Goal: Information Seeking & Learning: Learn about a topic

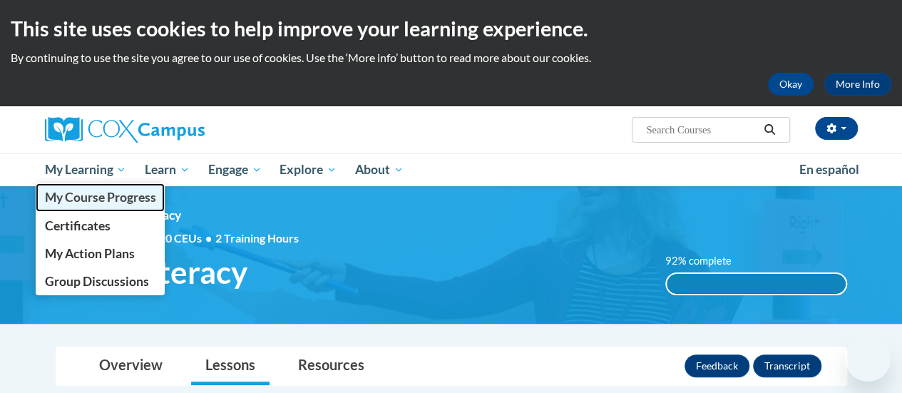
click at [92, 208] on link "My Course Progress" at bounding box center [101, 197] width 130 height 28
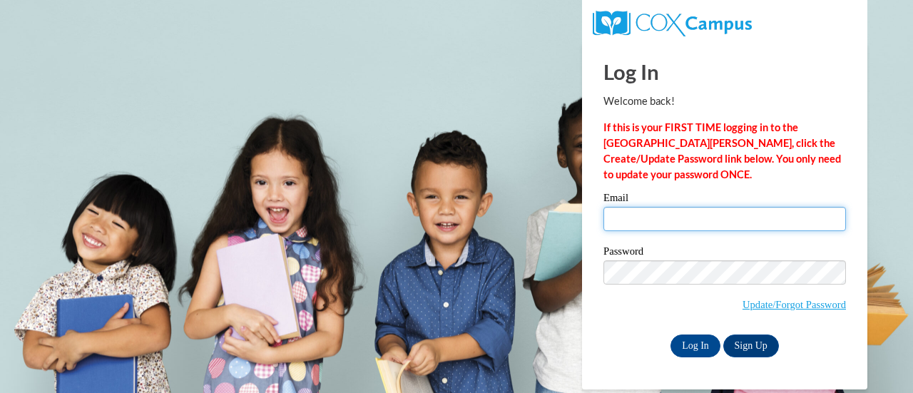
click at [676, 210] on input "Email" at bounding box center [725, 219] width 243 height 24
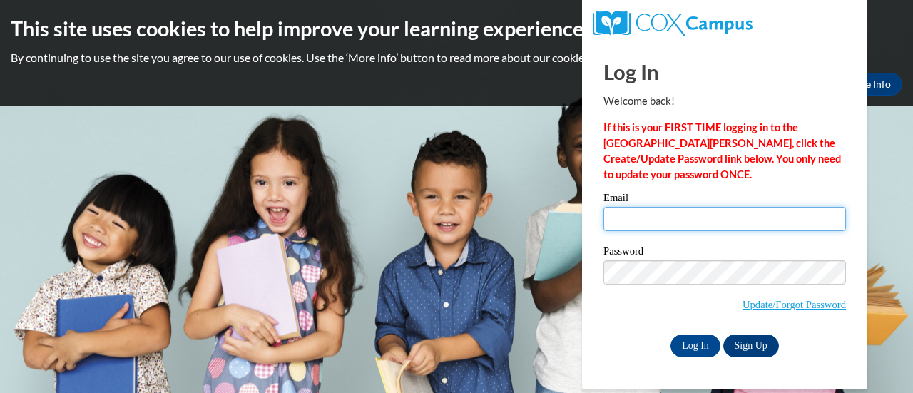
type input "nicole.gordy@muskegonorway.org"
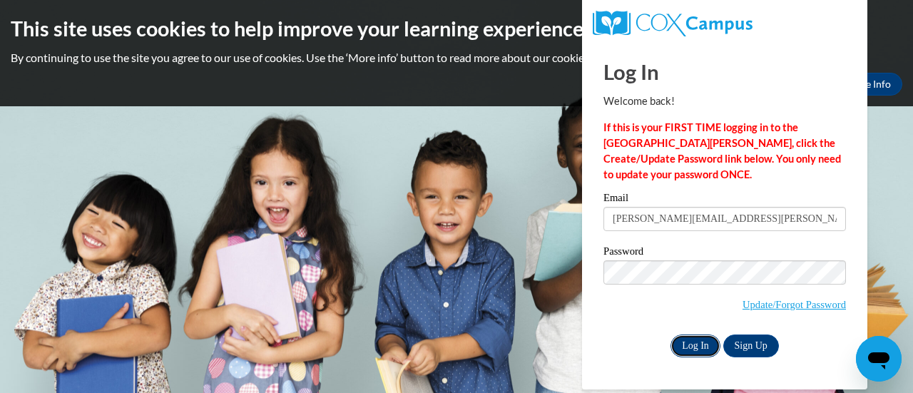
click at [687, 337] on input "Log In" at bounding box center [696, 346] width 50 height 23
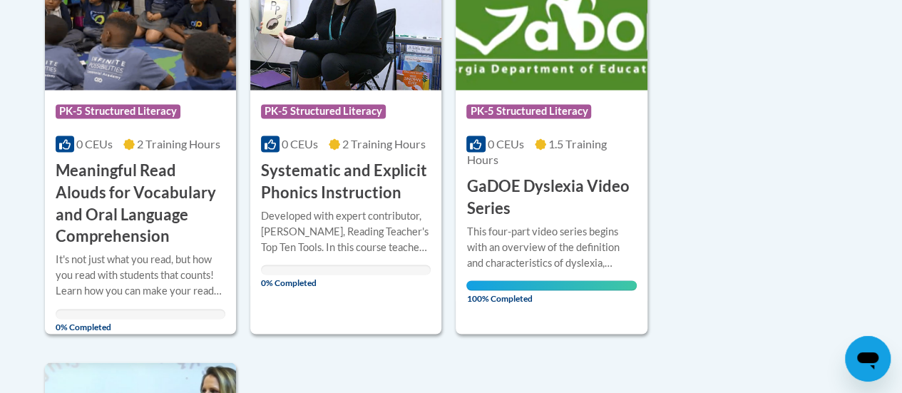
scroll to position [1180, 0]
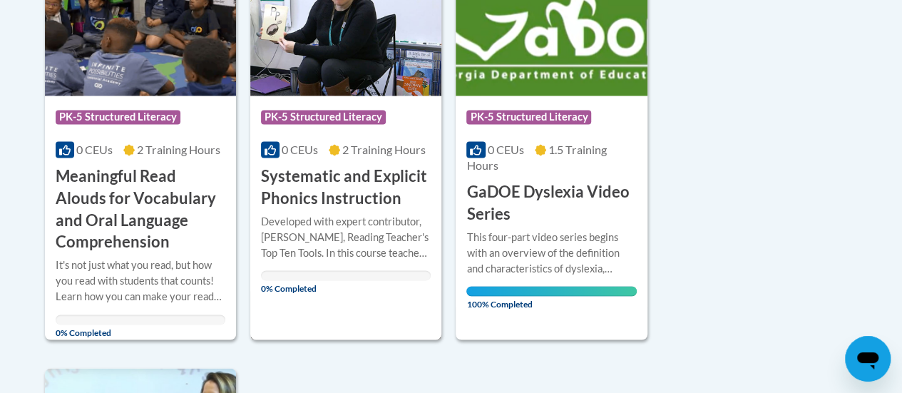
click at [318, 186] on h3 "Systematic and Explicit Phonics Instruction" at bounding box center [346, 187] width 170 height 44
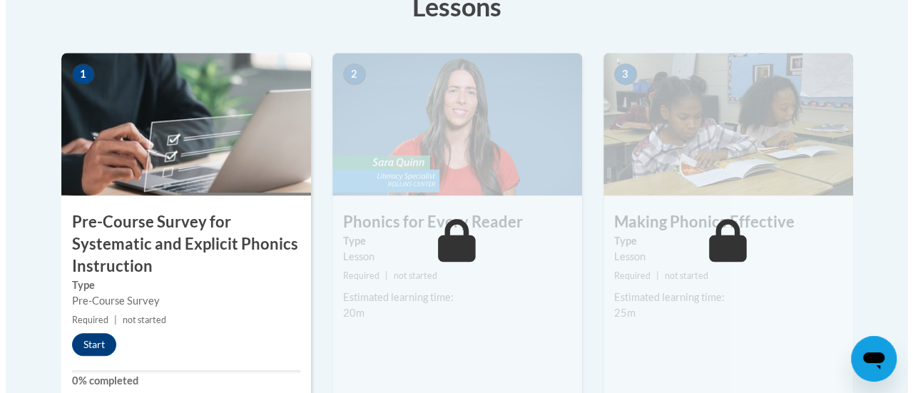
scroll to position [592, 0]
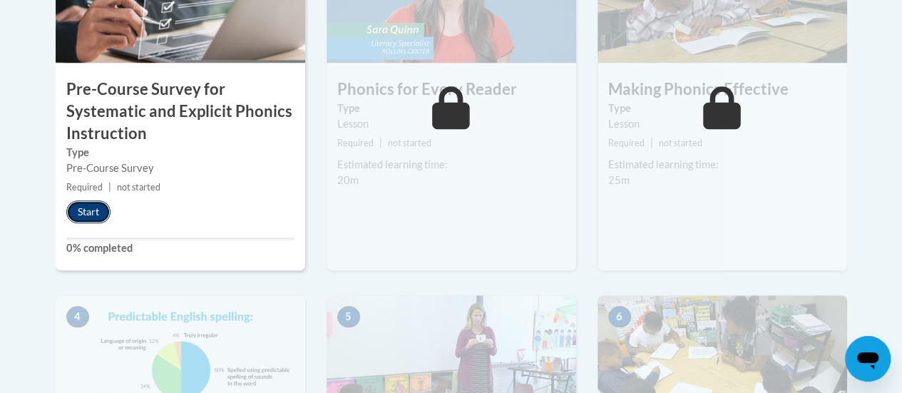
click at [82, 212] on button "Start" at bounding box center [88, 211] width 44 height 23
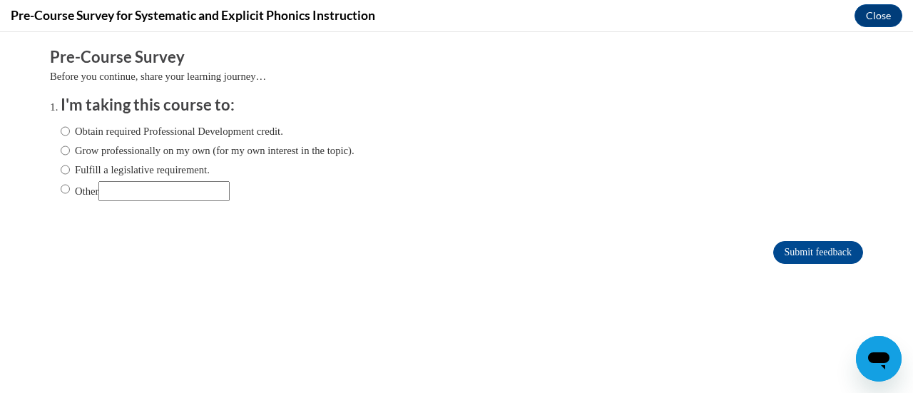
scroll to position [0, 0]
click at [61, 131] on input "Obtain required Professional Development credit." at bounding box center [65, 131] width 9 height 16
radio input "true"
click at [775, 260] on input "Submit feedback" at bounding box center [818, 252] width 90 height 23
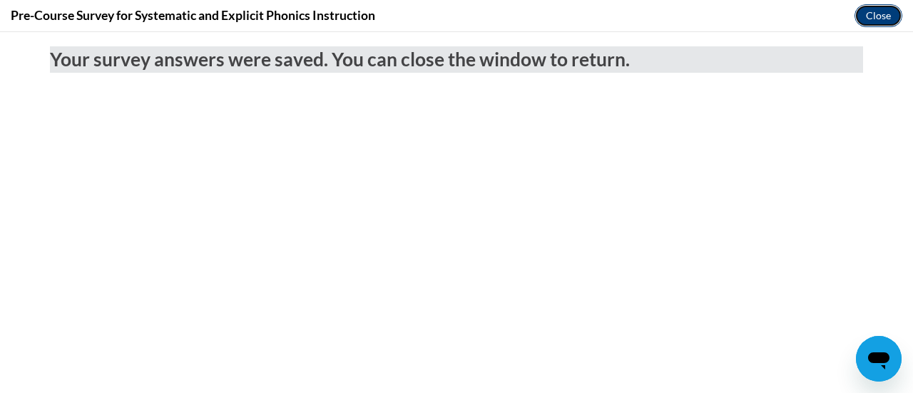
click at [868, 14] on button "Close" at bounding box center [879, 15] width 48 height 23
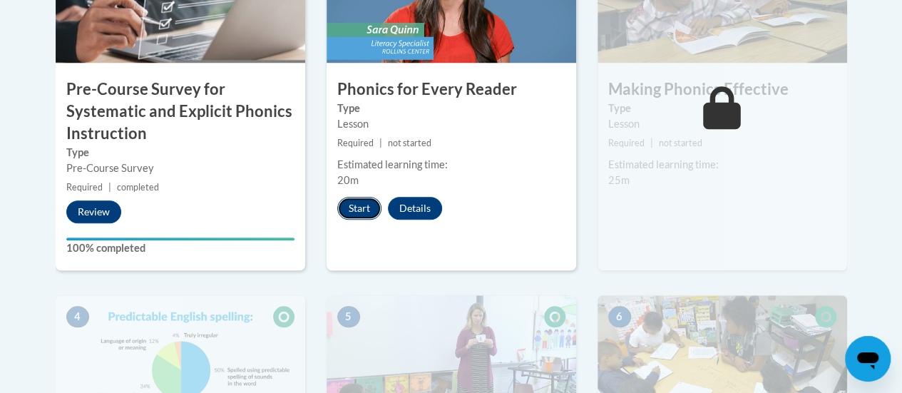
click at [356, 199] on button "Start" at bounding box center [359, 208] width 44 height 23
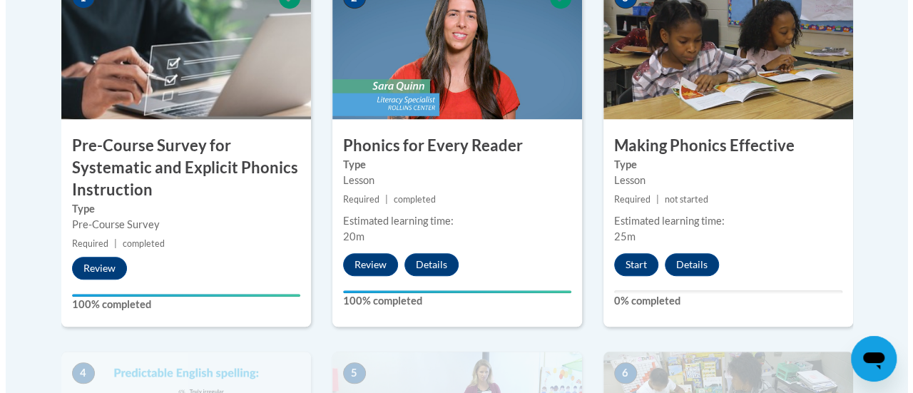
scroll to position [546, 0]
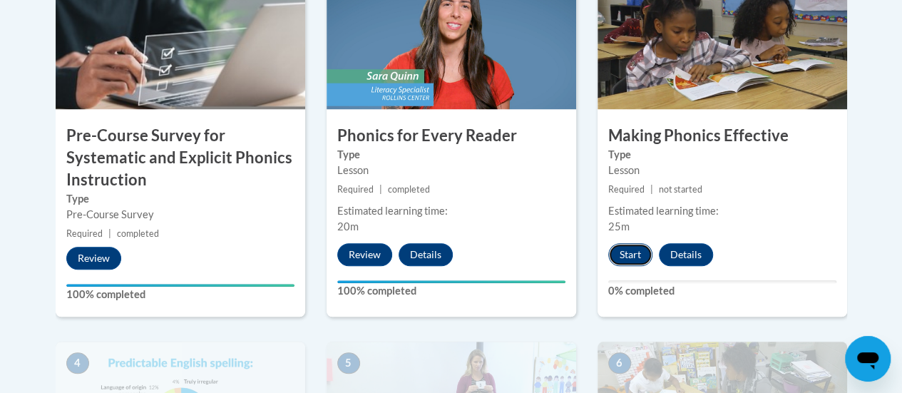
click at [631, 250] on button "Start" at bounding box center [631, 254] width 44 height 23
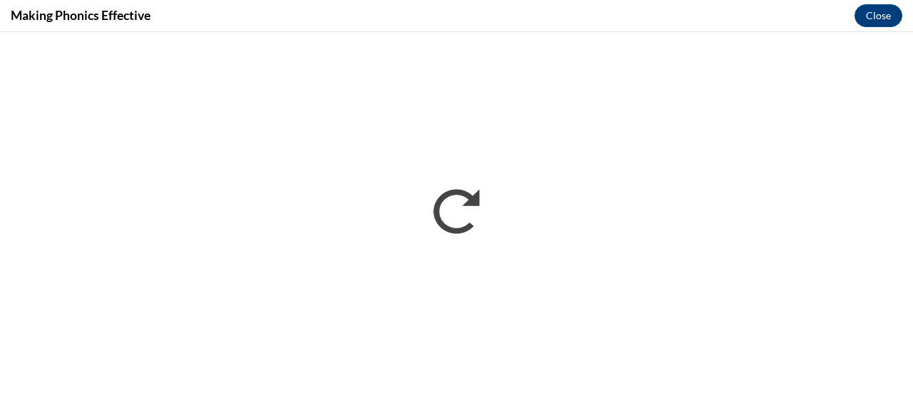
scroll to position [0, 0]
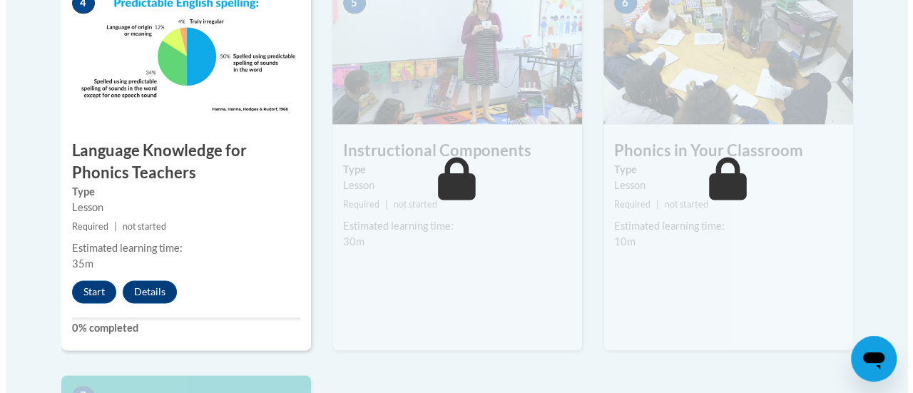
scroll to position [898, 0]
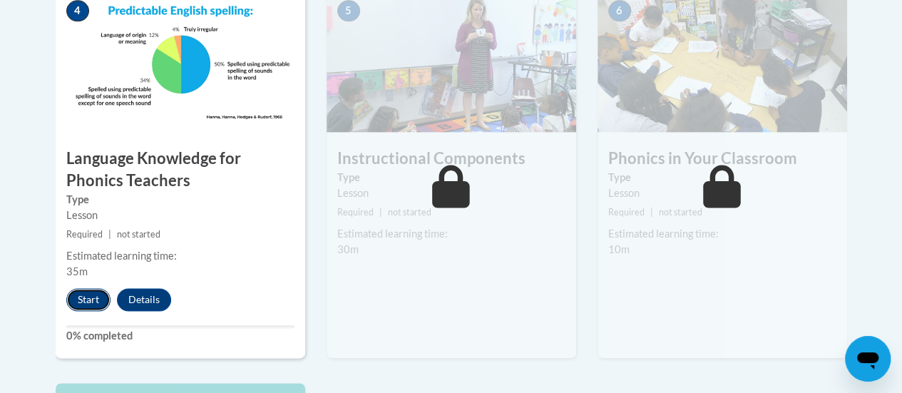
click at [79, 298] on button "Start" at bounding box center [88, 299] width 44 height 23
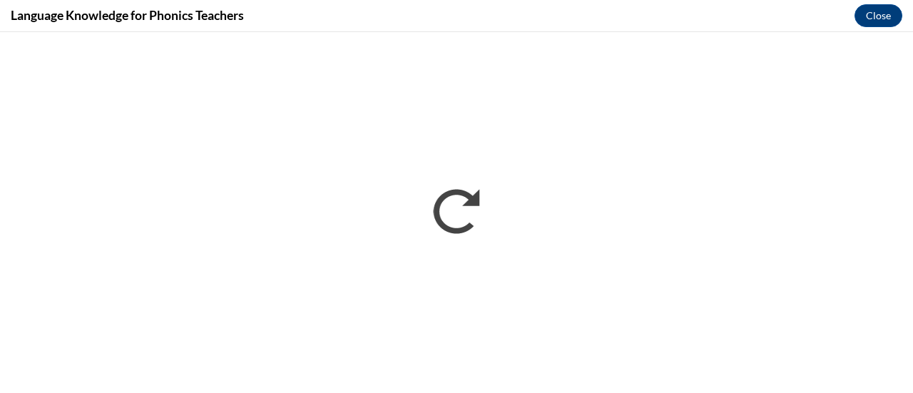
scroll to position [0, 0]
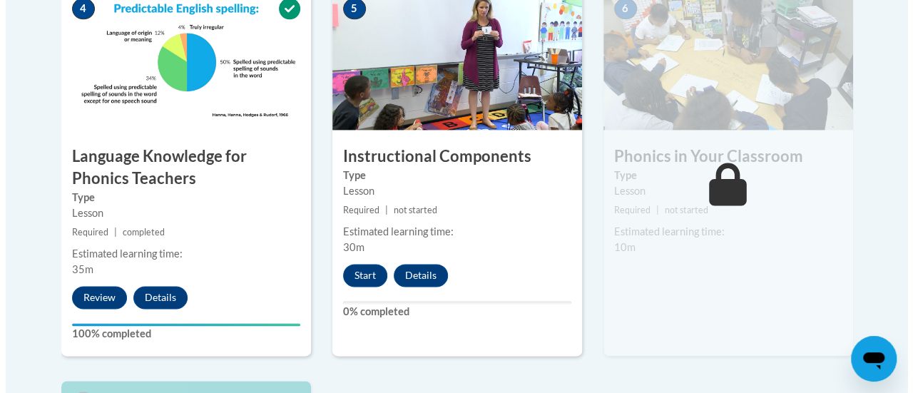
scroll to position [929, 0]
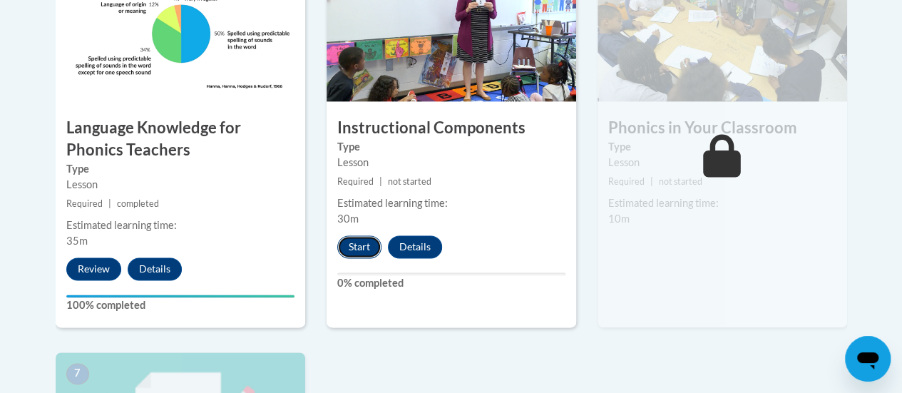
click at [352, 243] on button "Start" at bounding box center [359, 246] width 44 height 23
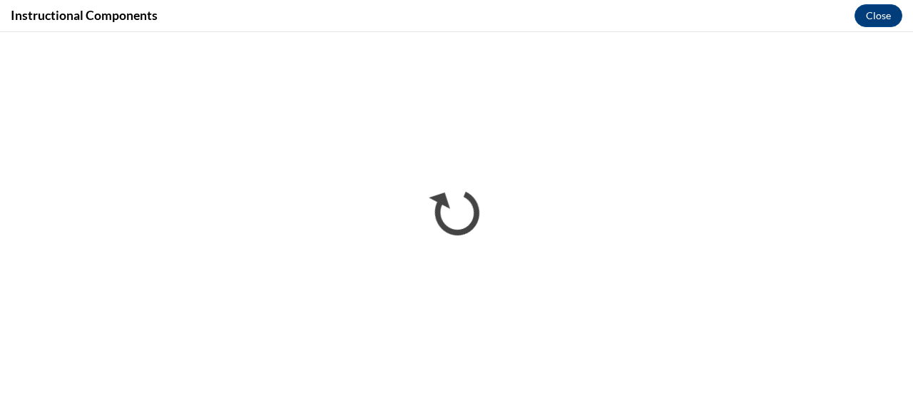
scroll to position [0, 0]
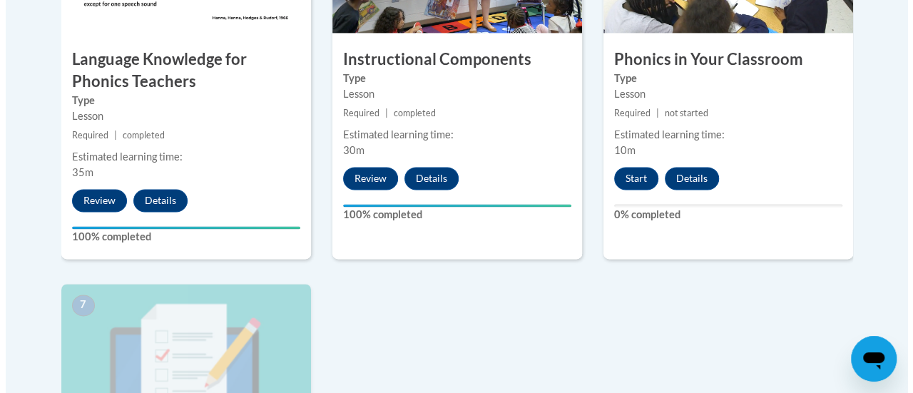
scroll to position [995, 0]
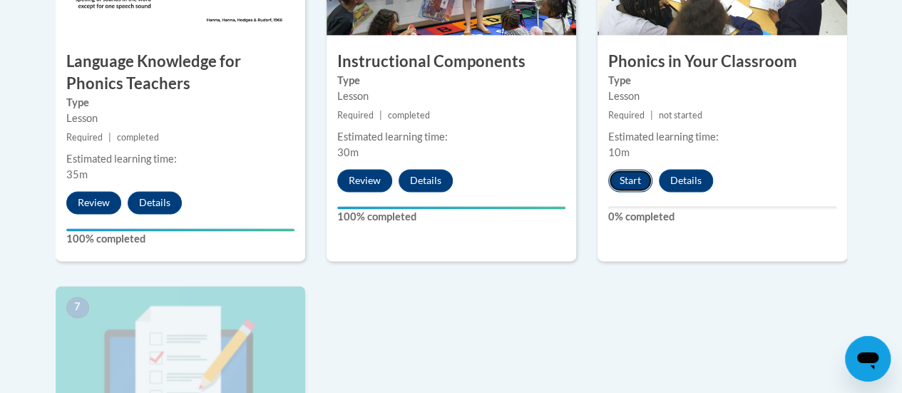
click at [618, 180] on button "Start" at bounding box center [631, 180] width 44 height 23
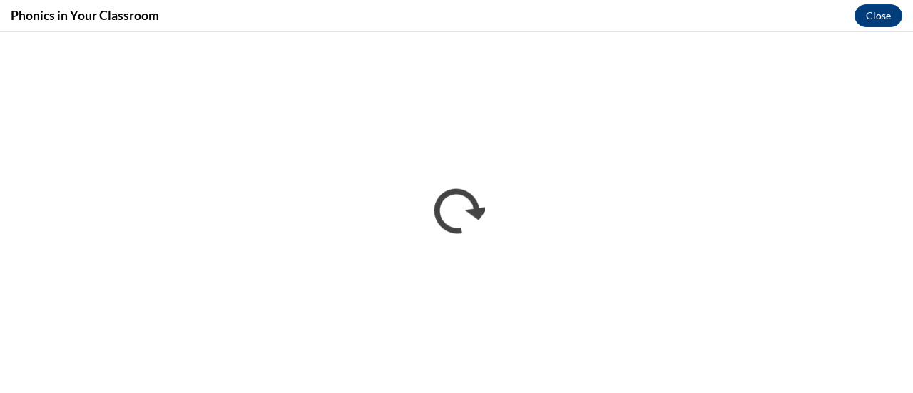
scroll to position [0, 0]
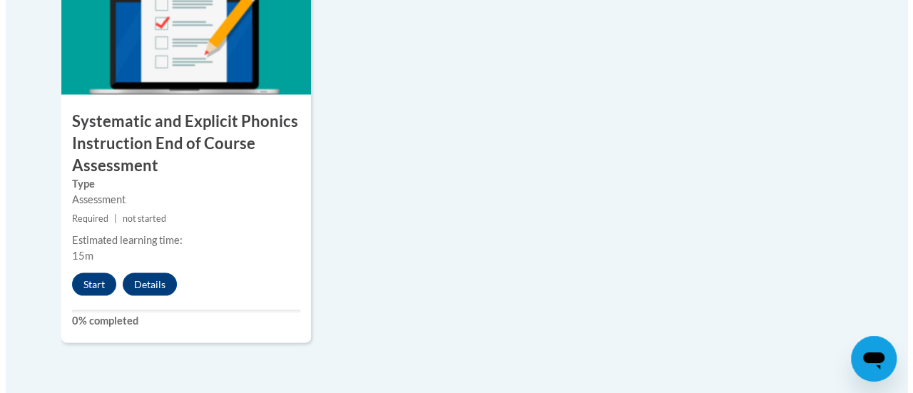
scroll to position [1369, 0]
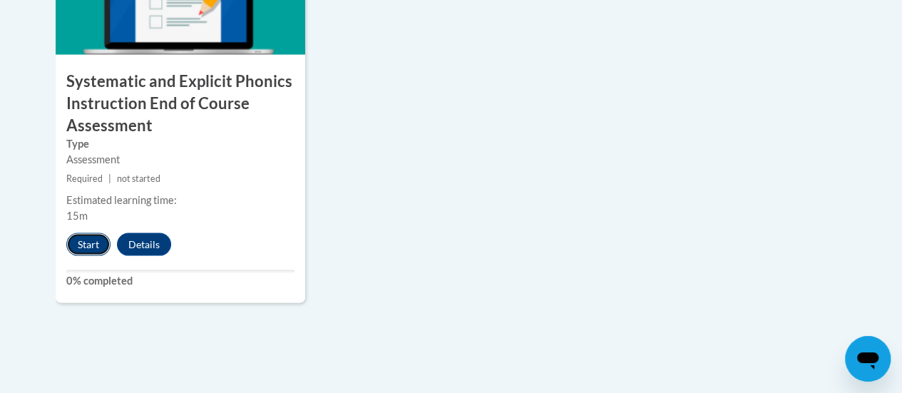
click at [88, 237] on button "Start" at bounding box center [88, 244] width 44 height 23
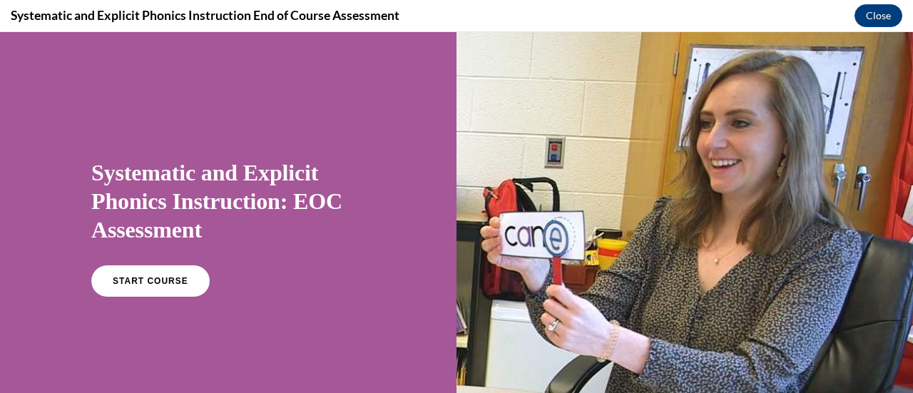
scroll to position [0, 0]
click at [143, 278] on span "START COURSE" at bounding box center [150, 281] width 79 height 11
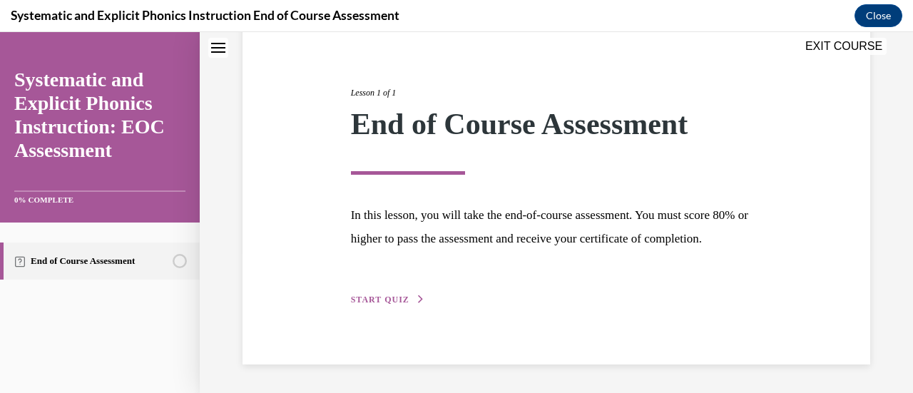
scroll to position [167, 0]
click at [364, 297] on span "START QUIZ" at bounding box center [380, 300] width 58 height 10
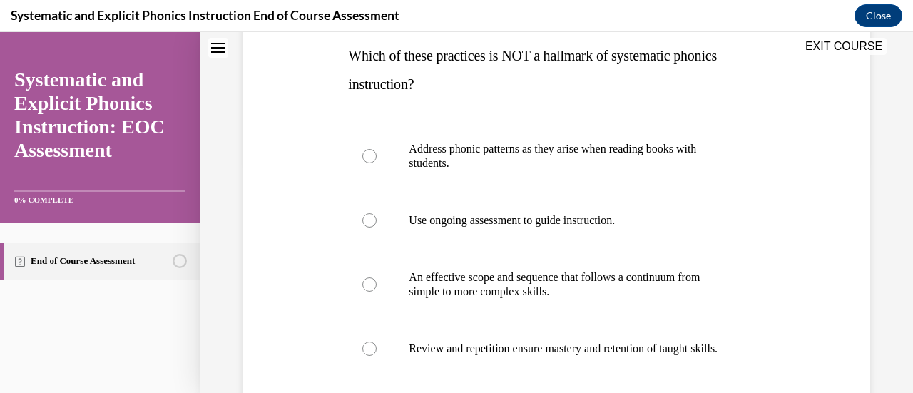
scroll to position [239, 0]
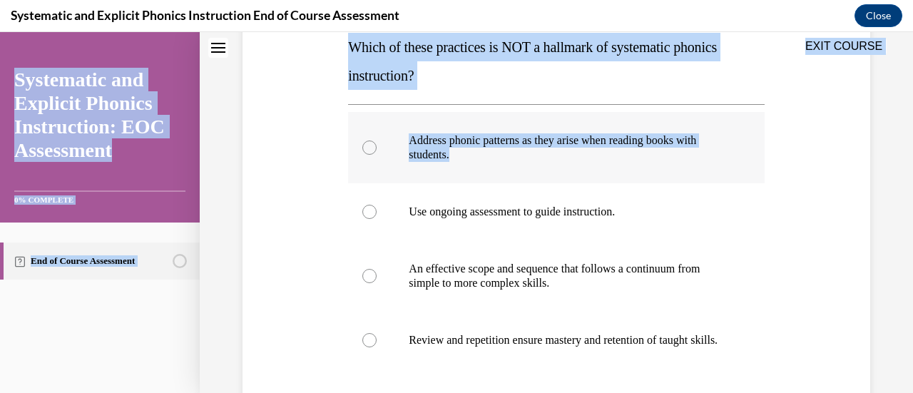
drag, startPoint x: 347, startPoint y: 44, endPoint x: 492, endPoint y: 151, distance: 180.1
click at [492, 151] on div "EXIT COURSE Systematic and Explicit Phonics Instruction: EOC Assessment 0% COMP…" at bounding box center [456, 212] width 913 height 361
click at [365, 88] on p "Which of these practices is NOT a hallmark of systematic phonics instruction?" at bounding box center [556, 61] width 416 height 57
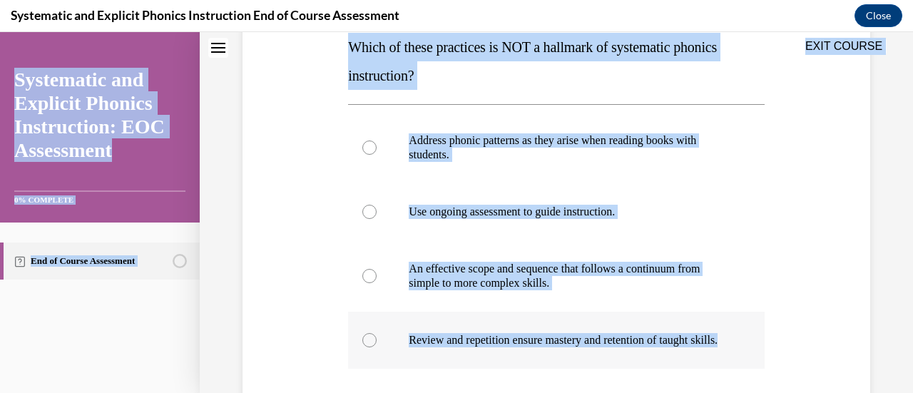
drag, startPoint x: 347, startPoint y: 46, endPoint x: 612, endPoint y: 348, distance: 401.9
click at [612, 348] on div "EXIT COURSE Systematic and Explicit Phonics Instruction: EOC Assessment 0% COMP…" at bounding box center [456, 212] width 913 height 361
click at [458, 98] on div "Question 01/10 Which of these practices is NOT a hallmark of systematic phonics…" at bounding box center [556, 252] width 416 height 586
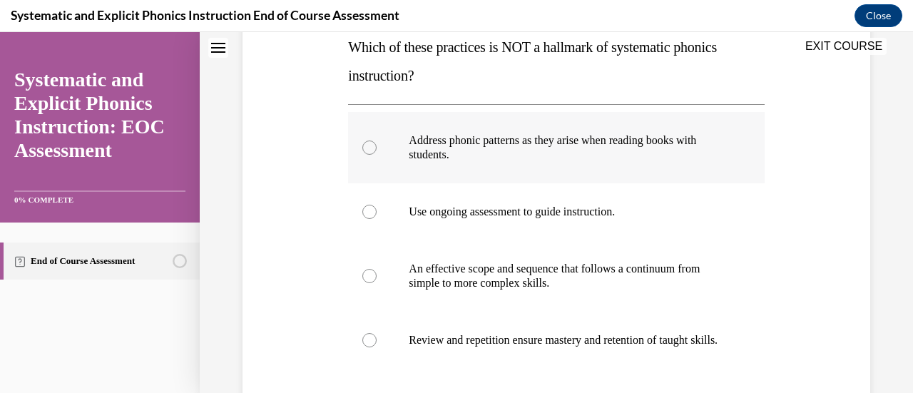
click at [389, 136] on div at bounding box center [556, 147] width 416 height 71
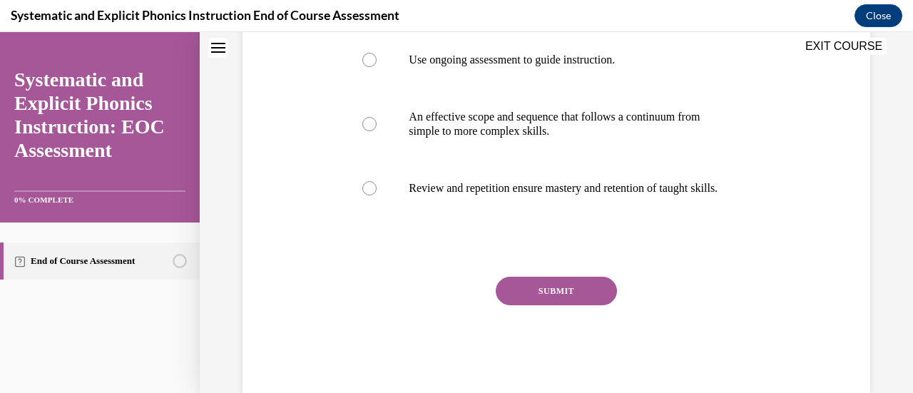
click at [556, 305] on button "SUBMIT" at bounding box center [556, 291] width 121 height 29
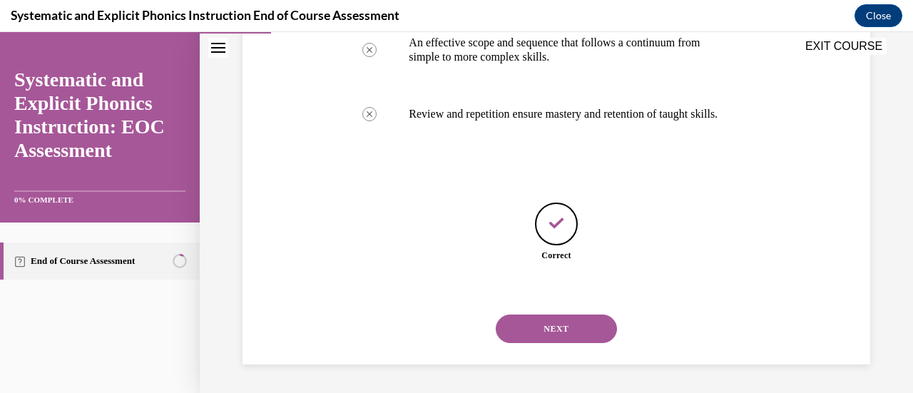
scroll to position [479, 0]
click at [545, 327] on button "NEXT" at bounding box center [556, 329] width 121 height 29
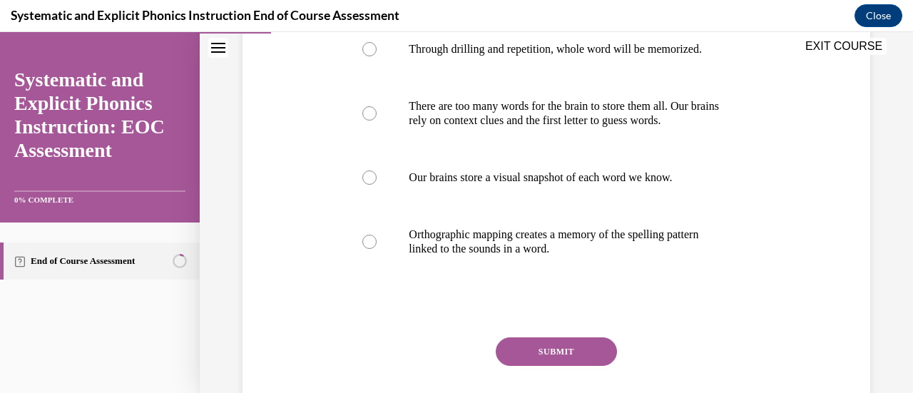
scroll to position [305, 0]
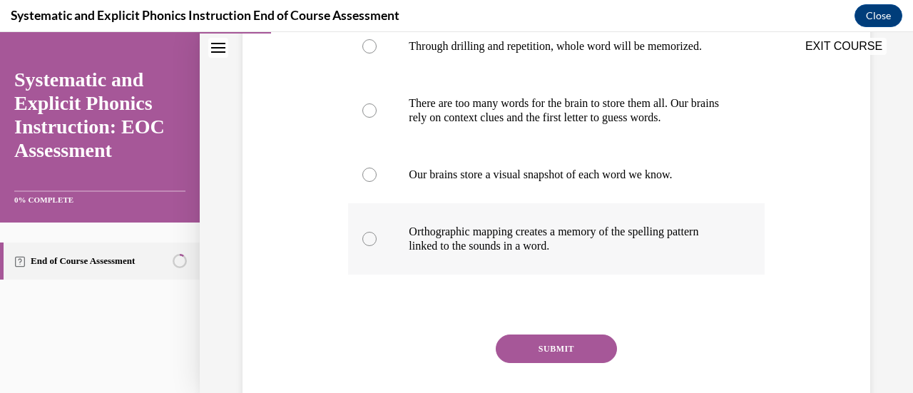
click at [685, 238] on p "Orthographic mapping creates a memory of the spelling pattern linked to the sou…" at bounding box center [569, 239] width 320 height 29
click at [572, 350] on button "SUBMIT" at bounding box center [556, 349] width 121 height 29
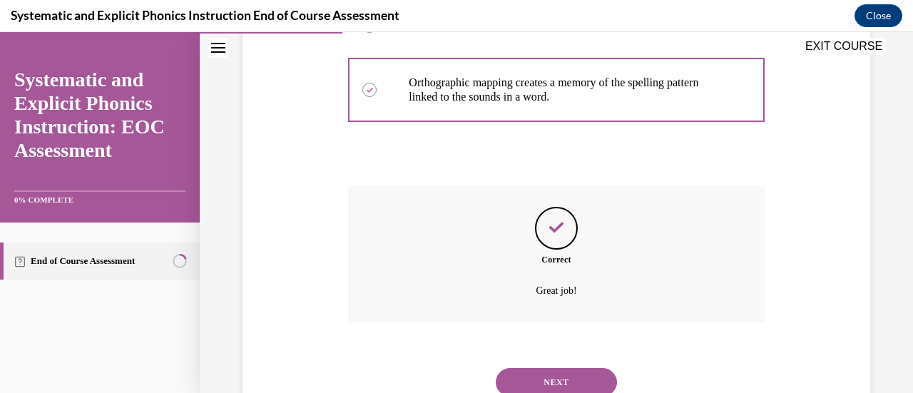
scroll to position [506, 0]
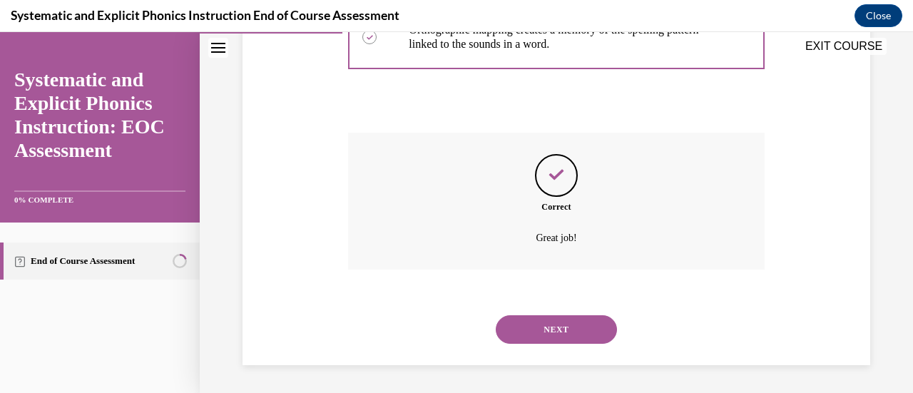
click at [529, 327] on button "NEXT" at bounding box center [556, 329] width 121 height 29
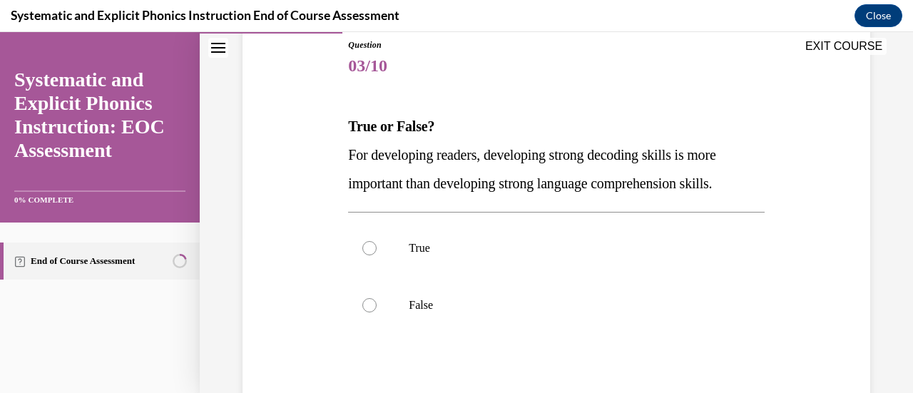
scroll to position [161, 0]
click at [602, 319] on div at bounding box center [556, 304] width 416 height 57
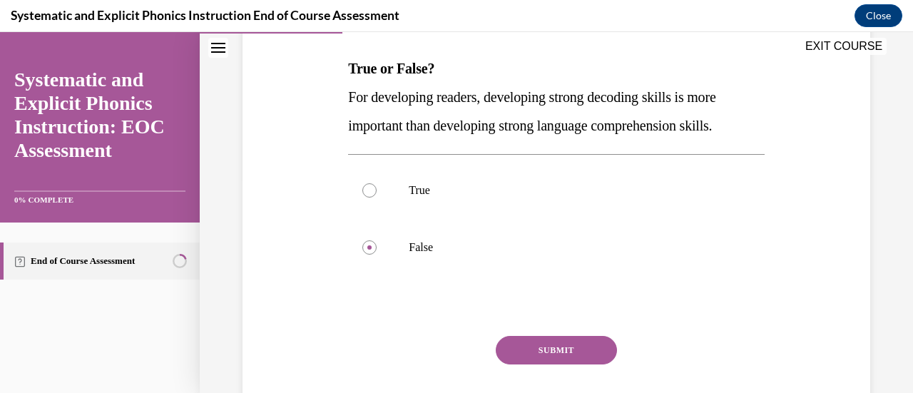
scroll to position [220, 0]
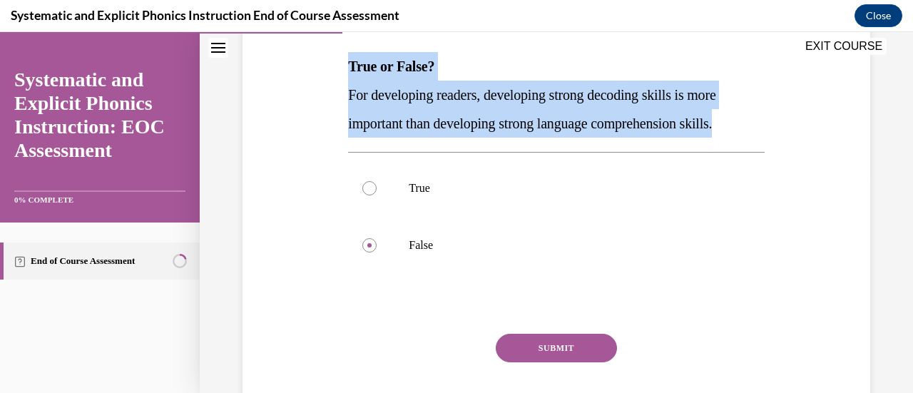
drag, startPoint x: 349, startPoint y: 70, endPoint x: 745, endPoint y: 115, distance: 398.5
click at [745, 115] on div "True or False? For developing readers, developing strong decoding skills is mor…" at bounding box center [556, 95] width 416 height 86
copy div "True or False? For developing readers, developing strong decoding skills is mor…"
click at [549, 346] on button "SUBMIT" at bounding box center [556, 348] width 121 height 29
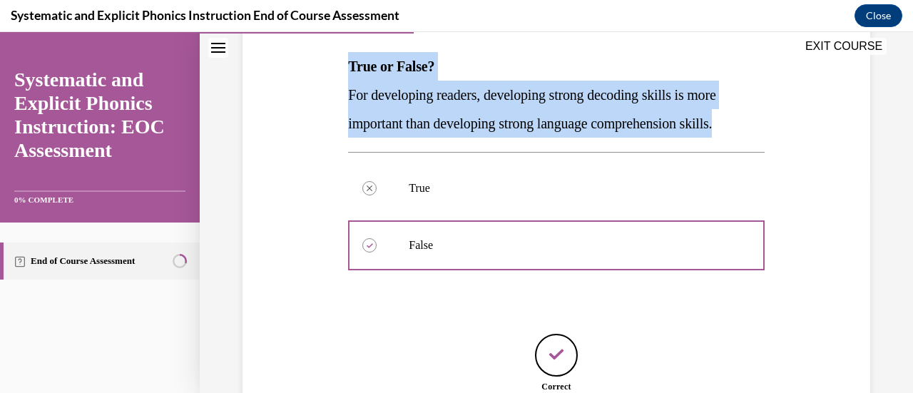
scroll to position [350, 0]
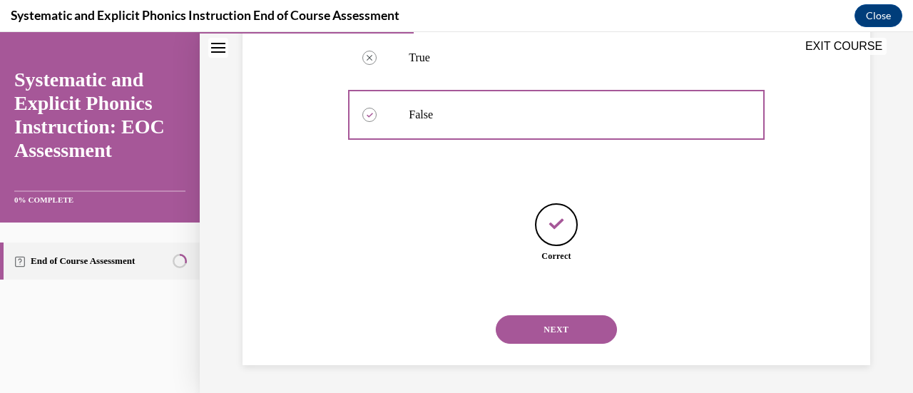
click at [565, 315] on button "NEXT" at bounding box center [556, 329] width 121 height 29
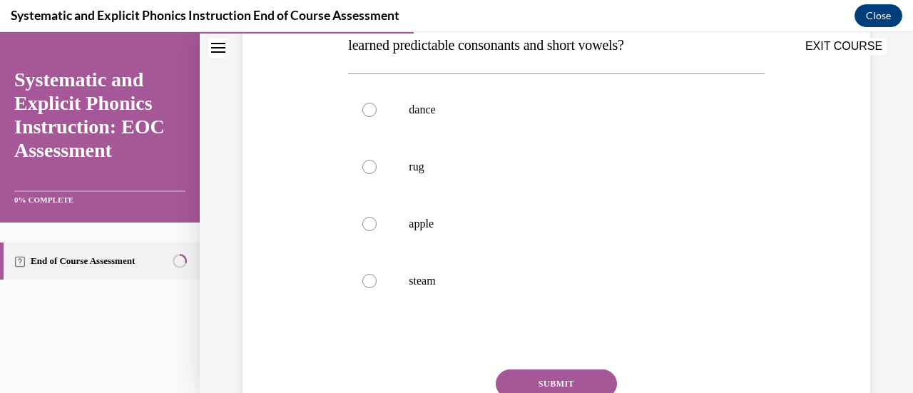
scroll to position [270, 0]
click at [499, 177] on div at bounding box center [556, 166] width 416 height 57
click at [530, 372] on button "SUBMIT" at bounding box center [556, 383] width 121 height 29
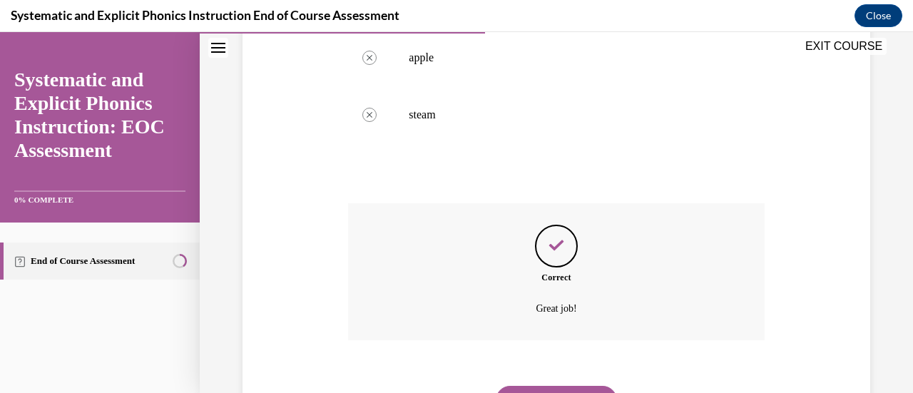
scroll to position [506, 0]
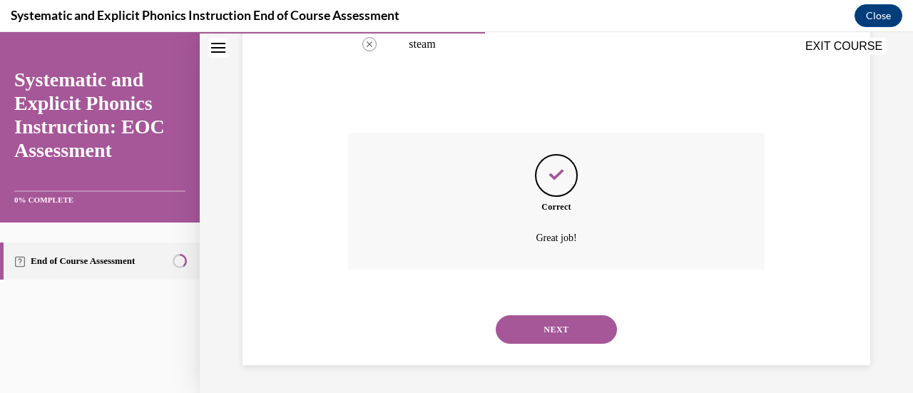
click at [526, 327] on button "NEXT" at bounding box center [556, 329] width 121 height 29
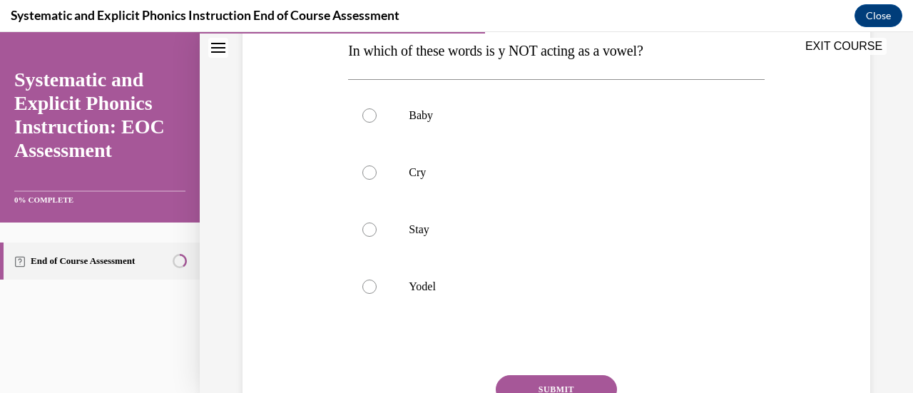
scroll to position [240, 0]
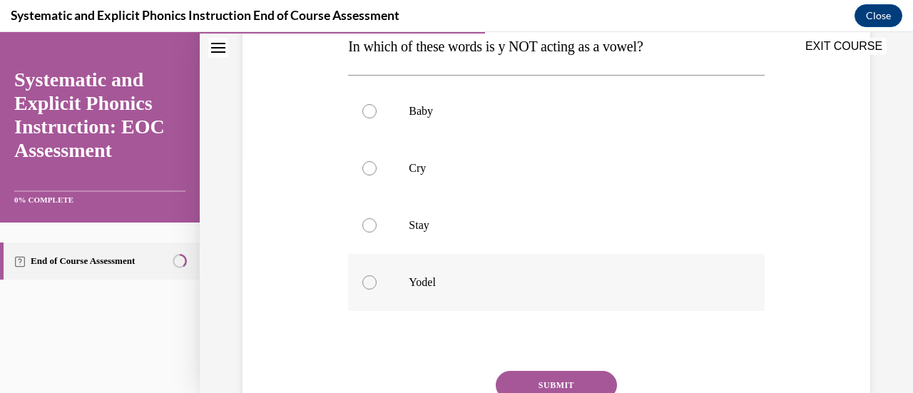
click at [494, 289] on div at bounding box center [556, 282] width 416 height 57
click at [559, 379] on button "SUBMIT" at bounding box center [556, 385] width 121 height 29
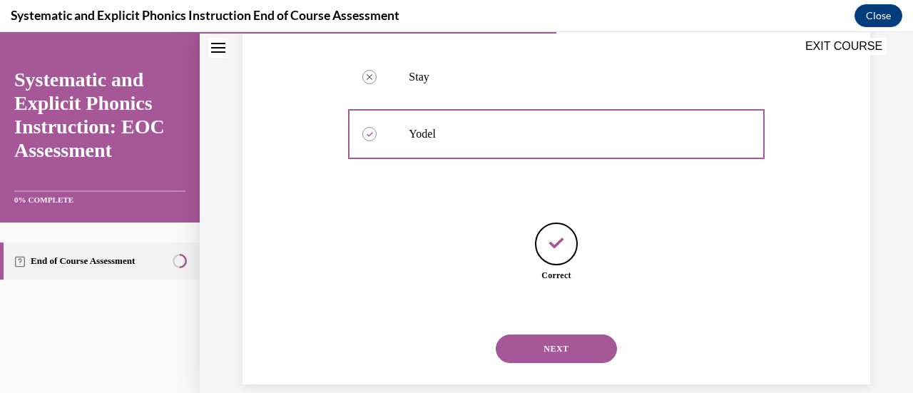
click at [531, 337] on button "NEXT" at bounding box center [556, 349] width 121 height 29
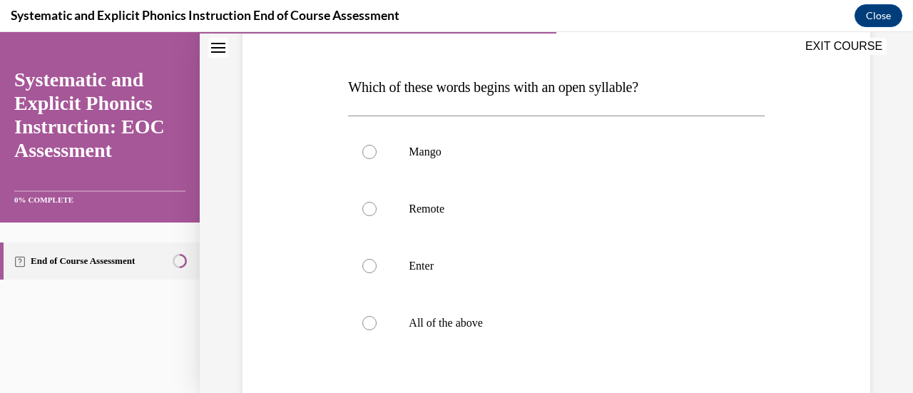
scroll to position [195, 0]
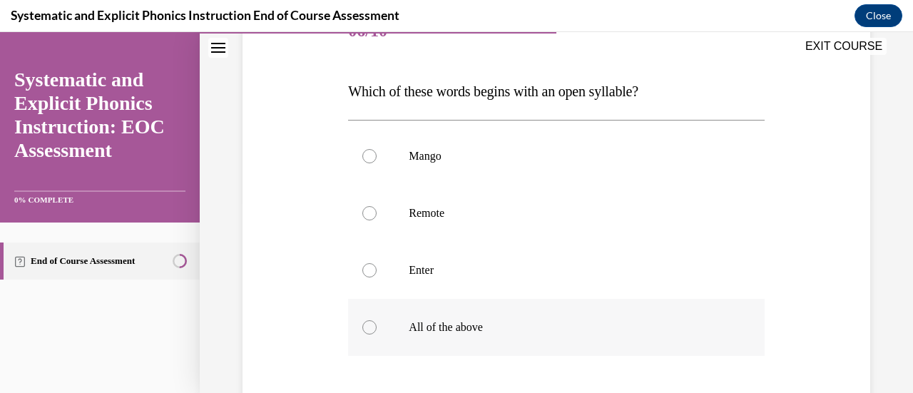
click at [489, 330] on p "All of the above" at bounding box center [569, 327] width 320 height 14
drag, startPoint x: 489, startPoint y: 330, endPoint x: 486, endPoint y: 372, distance: 42.2
click at [486, 372] on div "Question 06/10 Which of these words begins with an open syllable? Mango Remote …" at bounding box center [556, 268] width 416 height 529
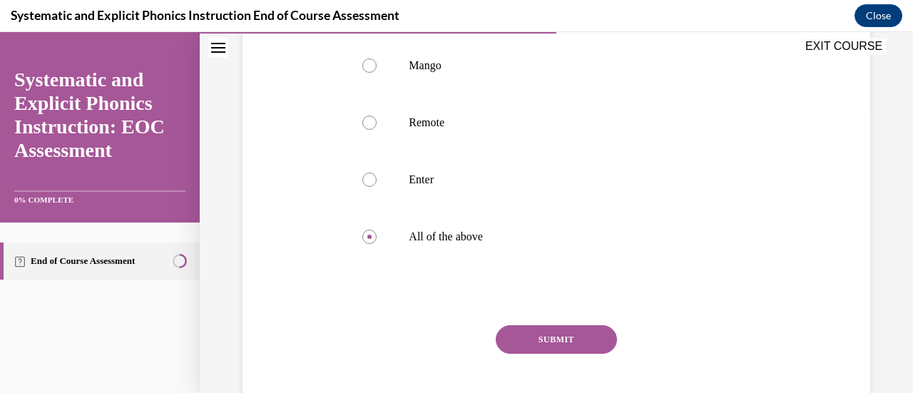
click at [518, 332] on button "SUBMIT" at bounding box center [556, 339] width 121 height 29
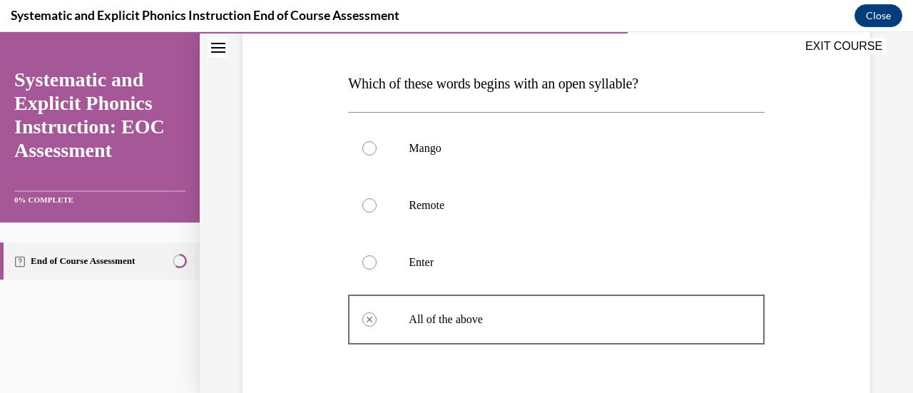
scroll to position [201, 0]
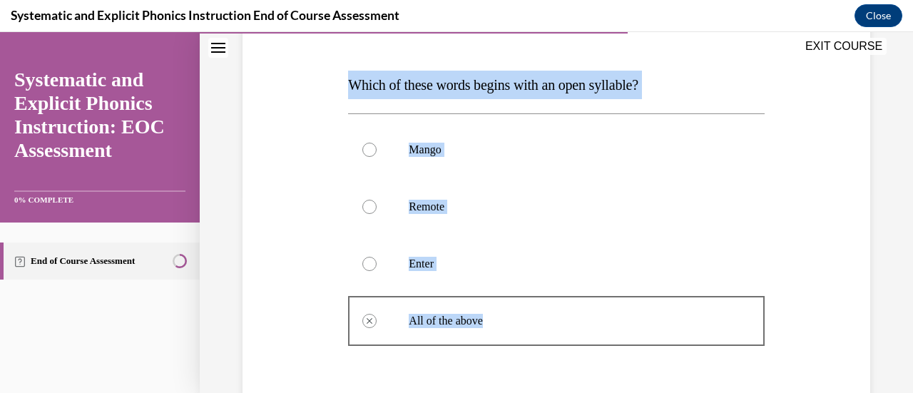
drag, startPoint x: 351, startPoint y: 81, endPoint x: 535, endPoint y: 315, distance: 297.7
click at [535, 315] on div "Question 06/10 Which of these words begins with an open syllable? Mango Remote …" at bounding box center [556, 319] width 416 height 645
click at [330, 101] on div "Question 06/10 Which of these words begins with an open syllable? Mango Remote …" at bounding box center [556, 298] width 635 height 688
drag, startPoint x: 347, startPoint y: 83, endPoint x: 485, endPoint y: 263, distance: 226.9
click at [485, 263] on div "Question 06/10 Which of these words begins with an open syllable? Mango Remote …" at bounding box center [556, 319] width 416 height 645
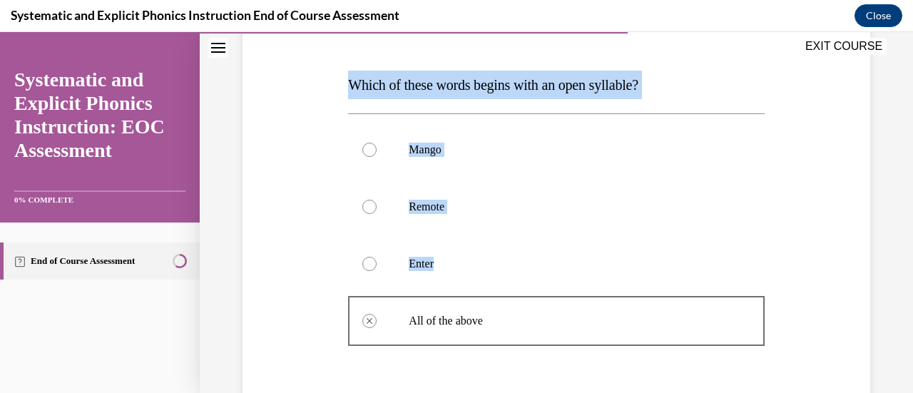
copy div "Which of these words begins with an open syllable? Mango Remote Enter"
click at [832, 182] on div "Question 06/10 Which of these words begins with an open syllable? Mango Remote …" at bounding box center [556, 298] width 635 height 688
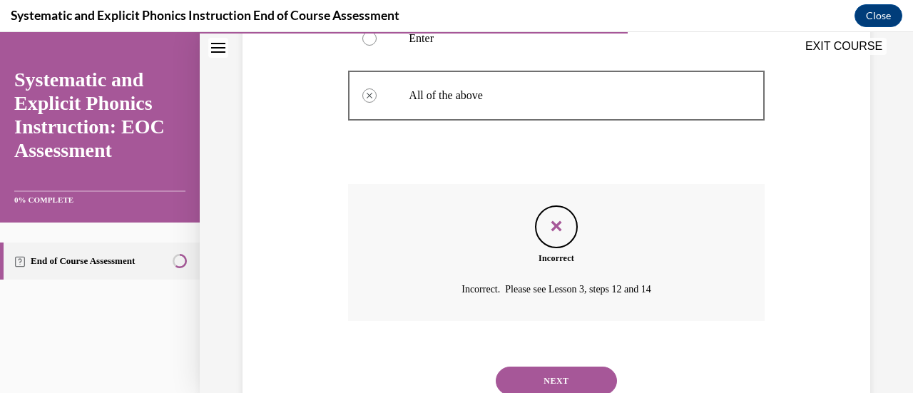
scroll to position [478, 0]
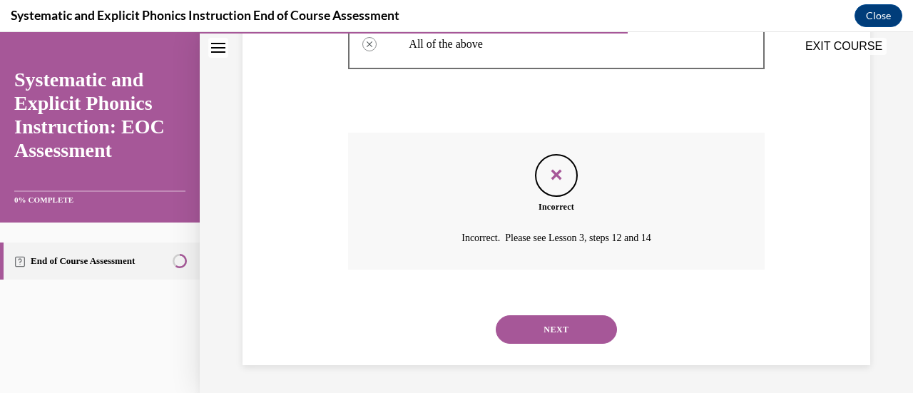
click at [559, 330] on button "NEXT" at bounding box center [556, 329] width 121 height 29
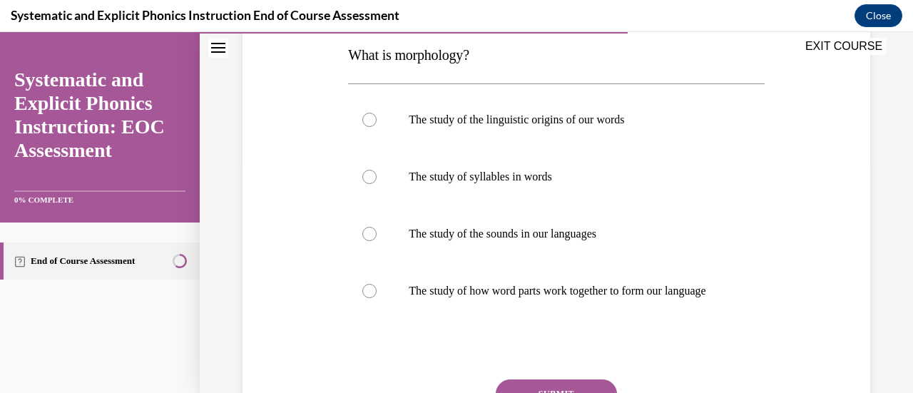
scroll to position [218, 0]
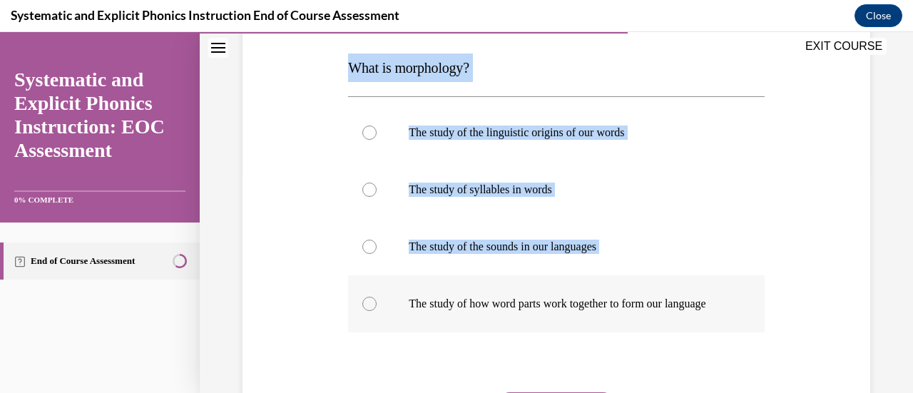
drag, startPoint x: 349, startPoint y: 71, endPoint x: 508, endPoint y: 330, distance: 304.5
click at [508, 330] on div "Question 07/10 What is morphology? The study of the linguistic origins of our w…" at bounding box center [556, 244] width 416 height 529
click at [309, 92] on div "Question 07/10 What is morphology? The study of the linguistic origins of our w…" at bounding box center [556, 223] width 635 height 572
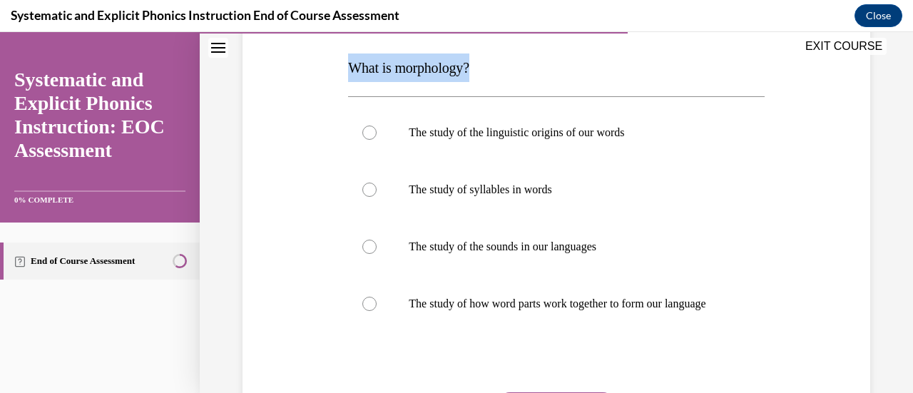
drag, startPoint x: 347, startPoint y: 69, endPoint x: 479, endPoint y: 75, distance: 132.1
click at [479, 75] on p "What is morphology?" at bounding box center [556, 68] width 416 height 29
copy span "What is morphology?"
click at [429, 130] on p "The study of the linguistic origins of our words" at bounding box center [569, 133] width 320 height 14
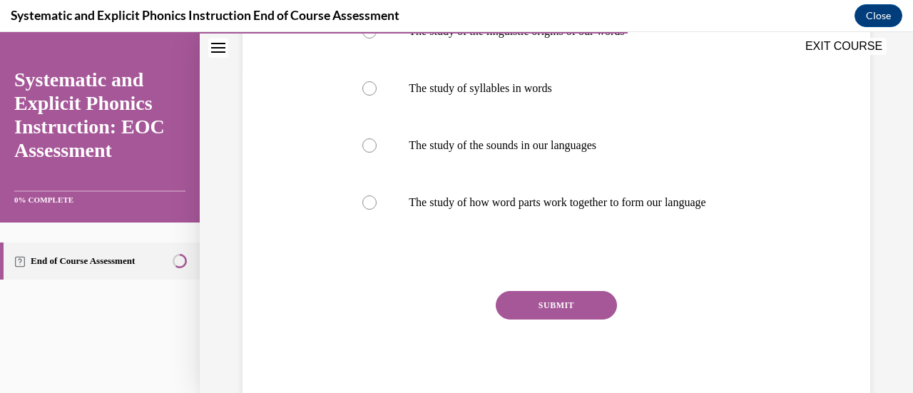
scroll to position [334, 0]
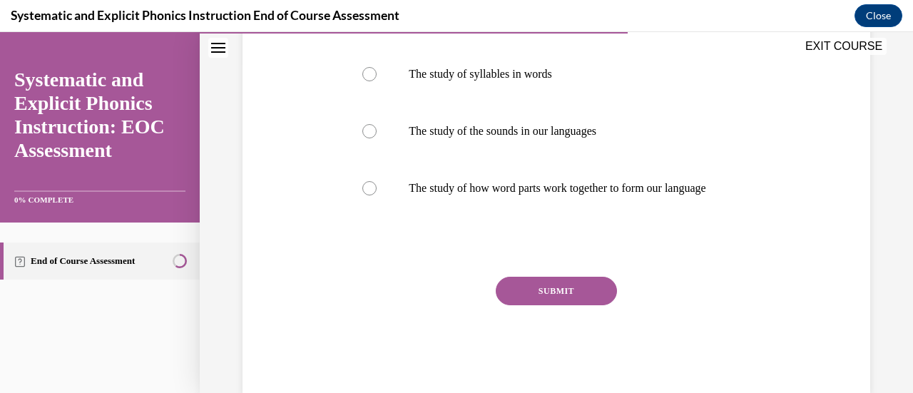
click at [574, 300] on button "SUBMIT" at bounding box center [556, 291] width 121 height 29
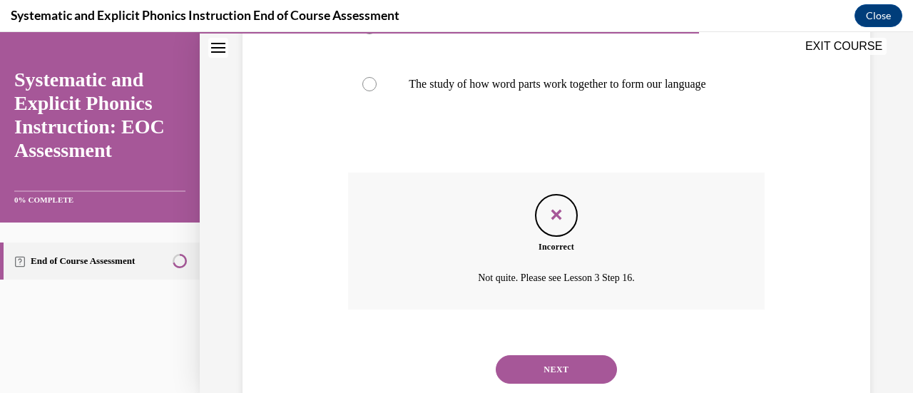
scroll to position [492, 0]
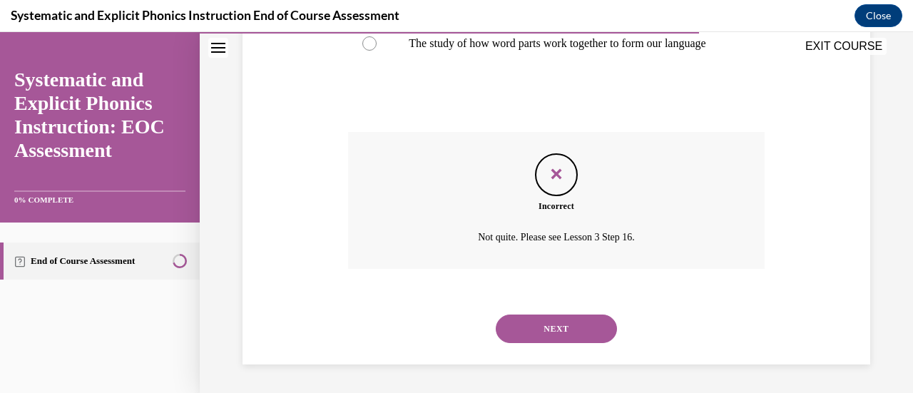
click at [571, 325] on button "NEXT" at bounding box center [556, 329] width 121 height 29
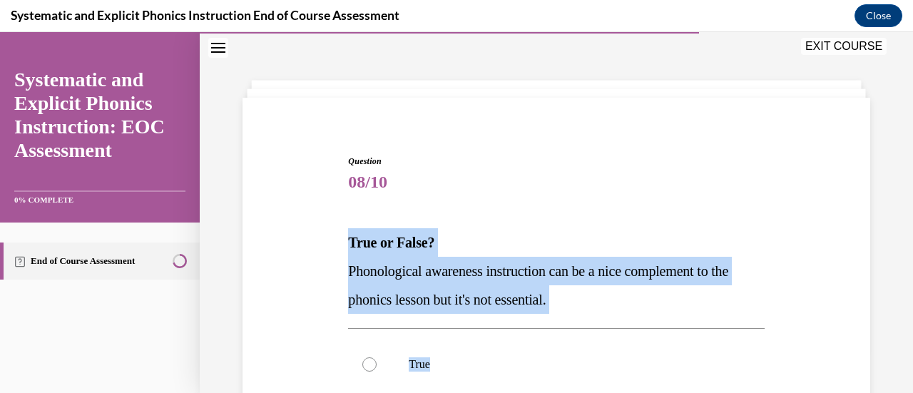
drag, startPoint x: 348, startPoint y: 238, endPoint x: 595, endPoint y: 315, distance: 258.6
click at [595, 315] on div "Question 08/10 True or False? Phonological awareness instruction can be a nice …" at bounding box center [556, 391] width 416 height 472
click at [614, 311] on p "Phonological awareness instruction can be a nice complement to the phonics less…" at bounding box center [556, 285] width 416 height 57
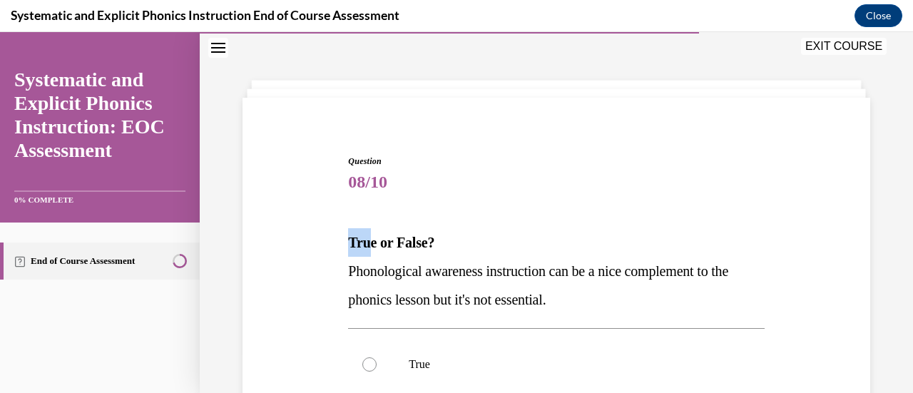
drag, startPoint x: 346, startPoint y: 238, endPoint x: 367, endPoint y: 251, distance: 24.7
click at [367, 251] on p "True or False?" at bounding box center [556, 242] width 416 height 29
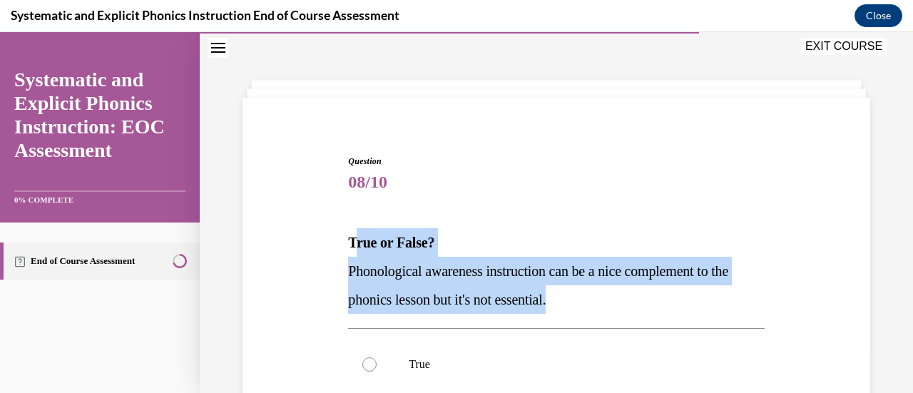
drag, startPoint x: 351, startPoint y: 243, endPoint x: 589, endPoint y: 299, distance: 244.8
click at [589, 299] on div "True or False? Phonological awareness instruction can be a nice complement to t…" at bounding box center [556, 271] width 416 height 86
copy div "rue or False? Phonological awareness instruction can be a nice complement to th…"
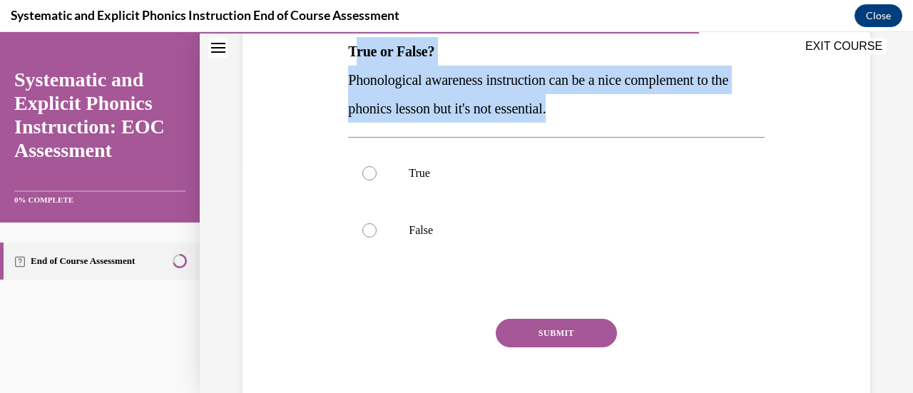
scroll to position [235, 0]
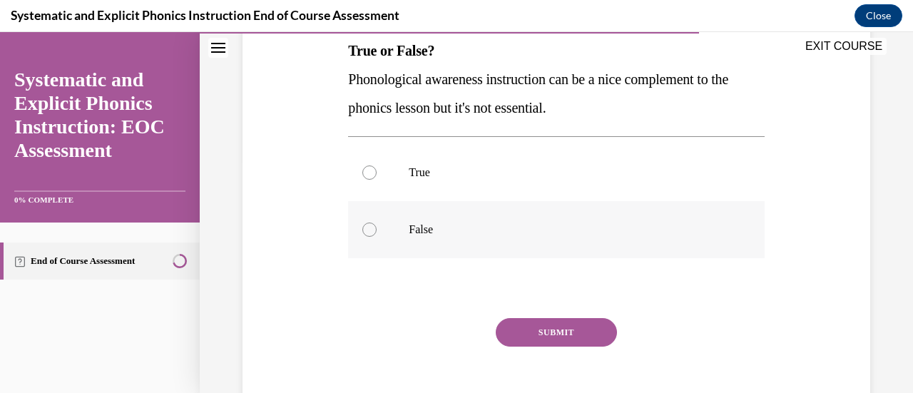
click at [695, 240] on div at bounding box center [556, 229] width 416 height 57
click at [579, 322] on button "SUBMIT" at bounding box center [556, 332] width 121 height 29
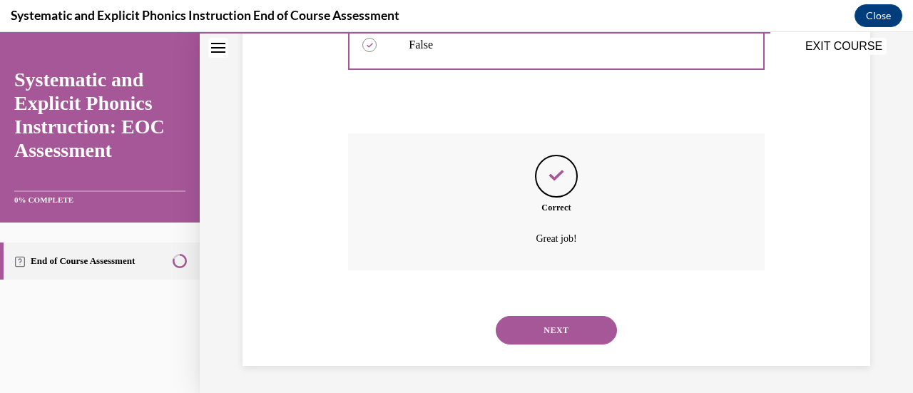
scroll to position [421, 0]
click at [552, 322] on button "NEXT" at bounding box center [556, 329] width 121 height 29
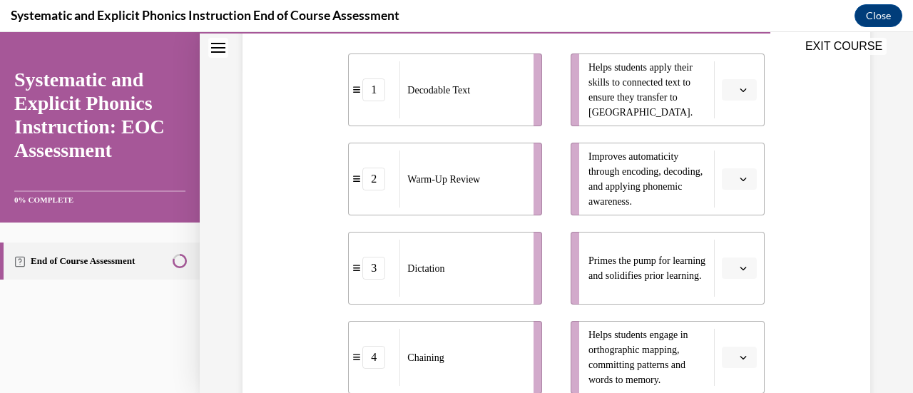
scroll to position [344, 0]
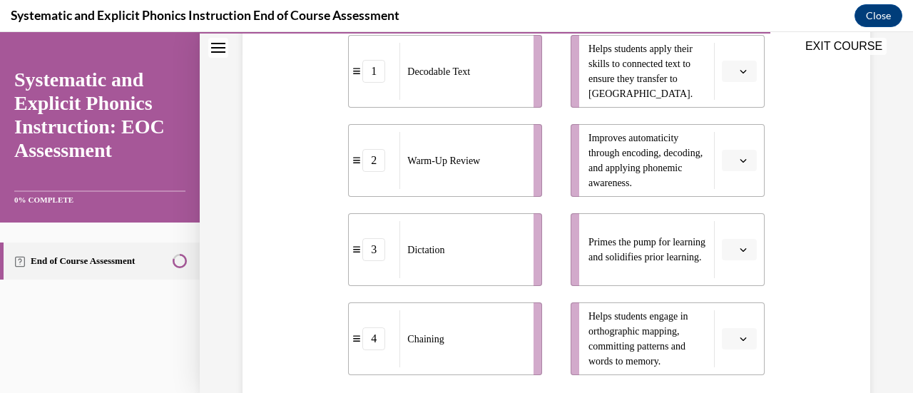
click at [738, 254] on span "button" at bounding box center [743, 250] width 10 height 10
click at [733, 168] on div "2" at bounding box center [728, 161] width 35 height 29
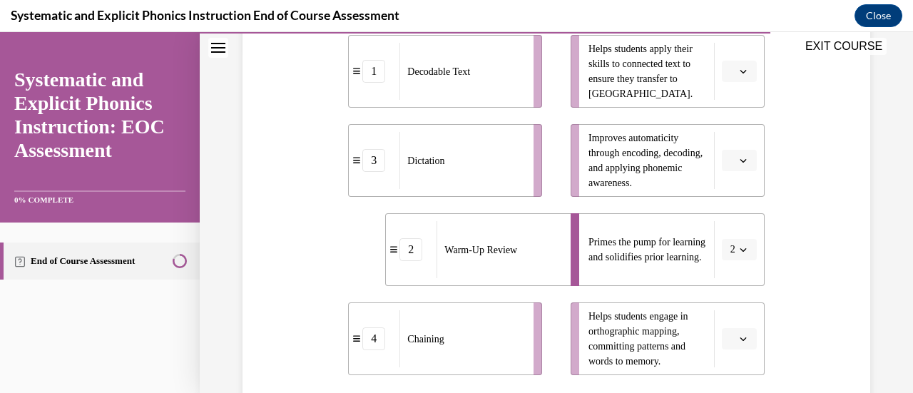
click at [733, 332] on button "button" at bounding box center [739, 338] width 35 height 21
click at [728, 289] on div "3" at bounding box center [728, 279] width 35 height 29
click at [740, 73] on icon "button" at bounding box center [743, 71] width 7 height 7
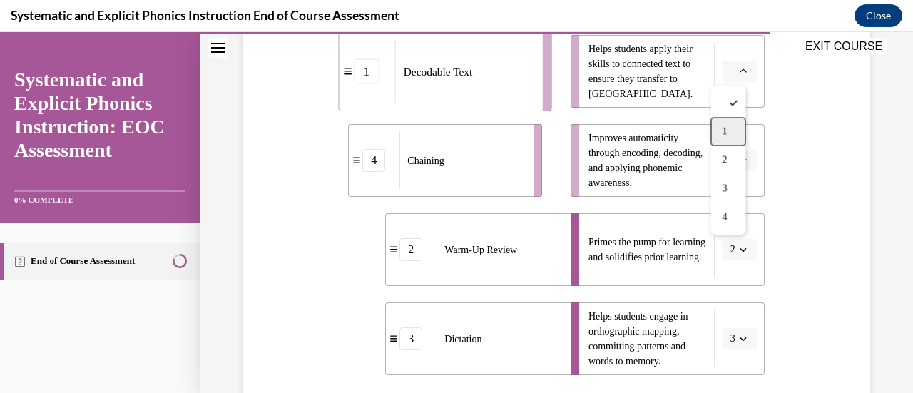
click at [735, 138] on div "1" at bounding box center [728, 131] width 35 height 29
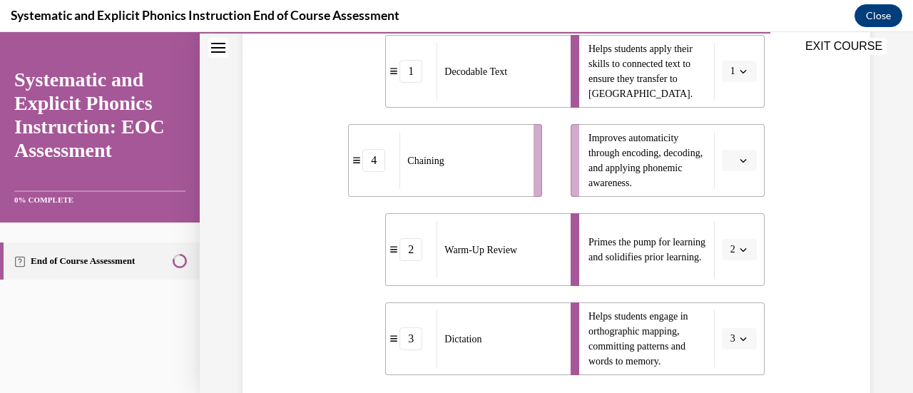
click at [740, 161] on icon "button" at bounding box center [743, 160] width 7 height 7
click at [739, 295] on div "4" at bounding box center [728, 306] width 35 height 29
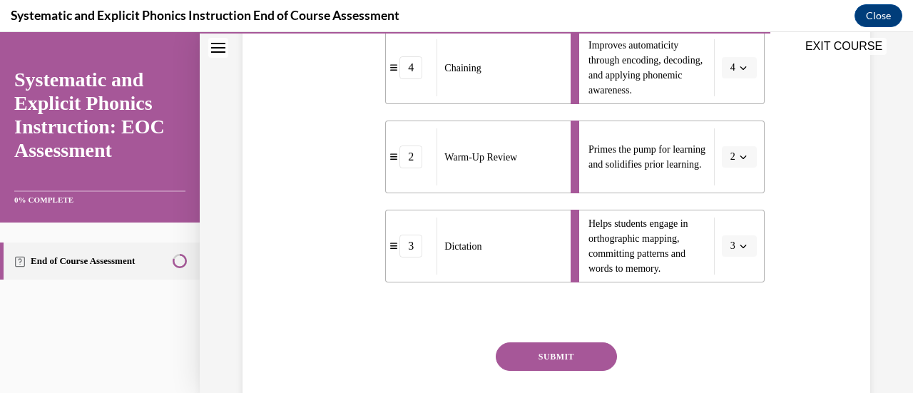
scroll to position [488, 0]
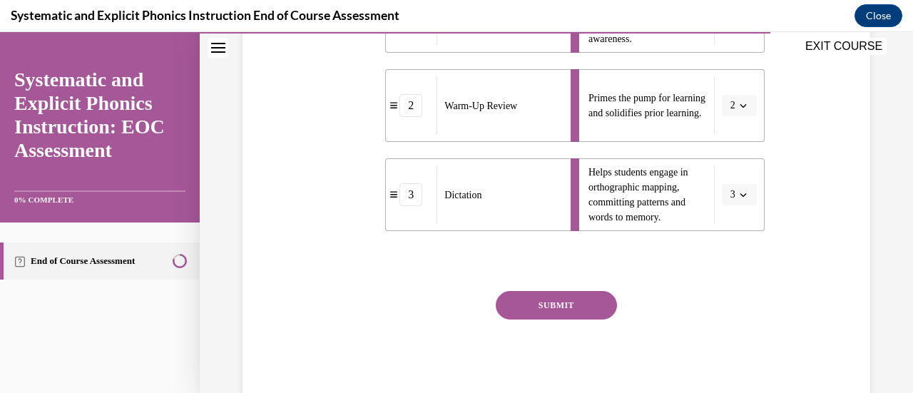
click at [569, 307] on button "SUBMIT" at bounding box center [556, 305] width 121 height 29
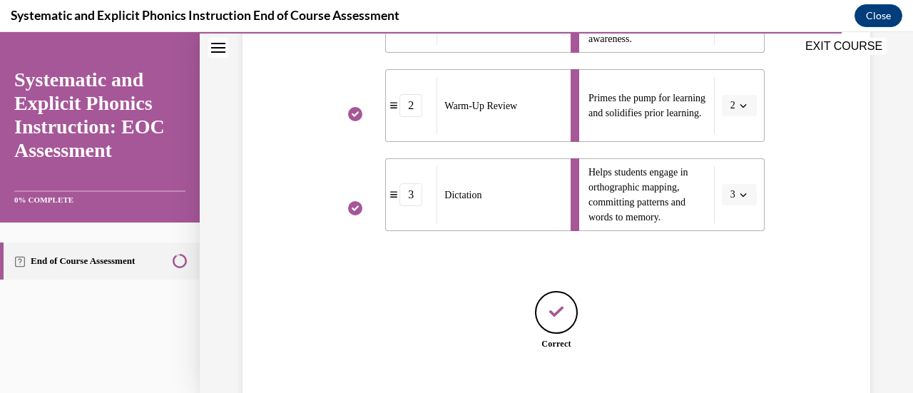
scroll to position [576, 0]
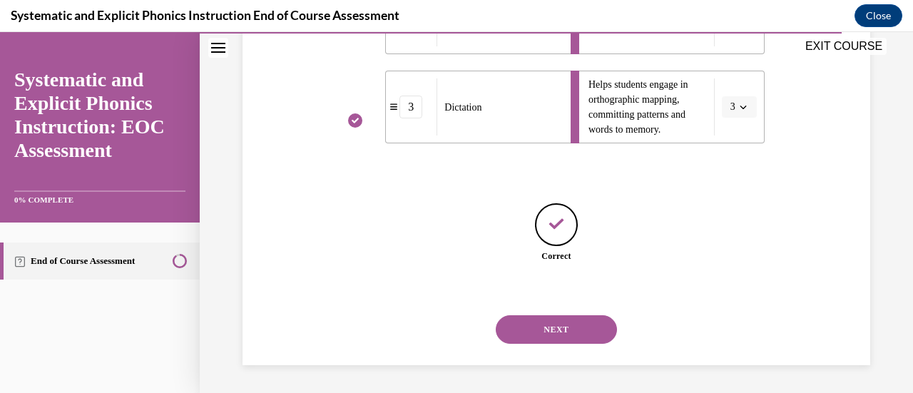
click at [567, 332] on button "NEXT" at bounding box center [556, 329] width 121 height 29
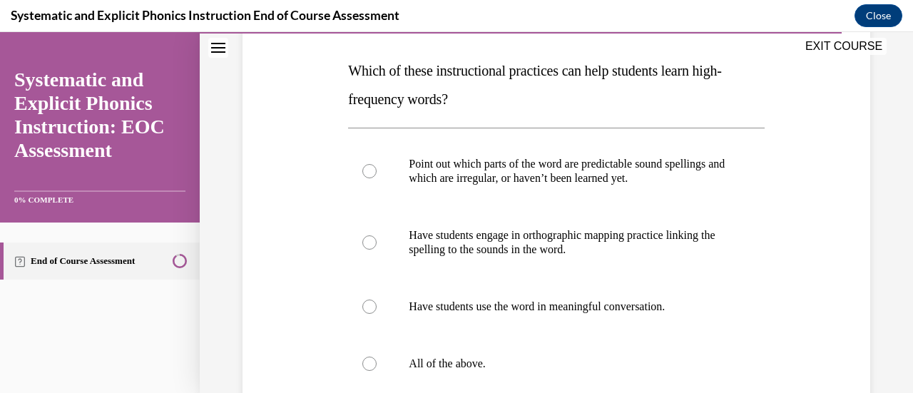
scroll to position [217, 0]
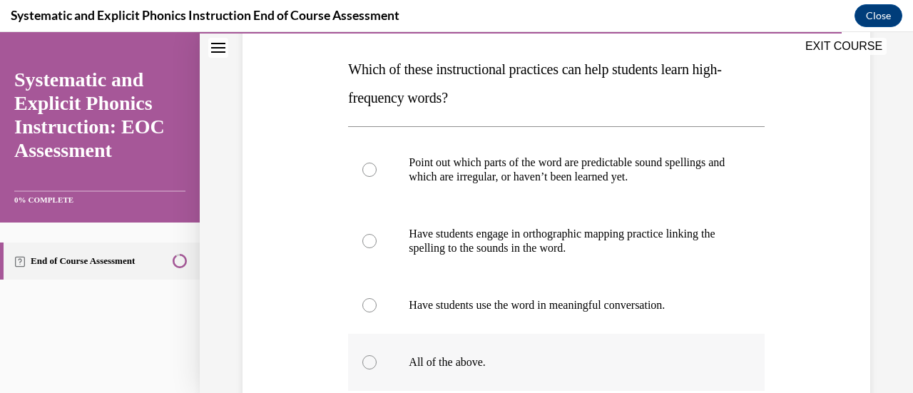
click at [481, 357] on p "All of the above." at bounding box center [569, 362] width 320 height 14
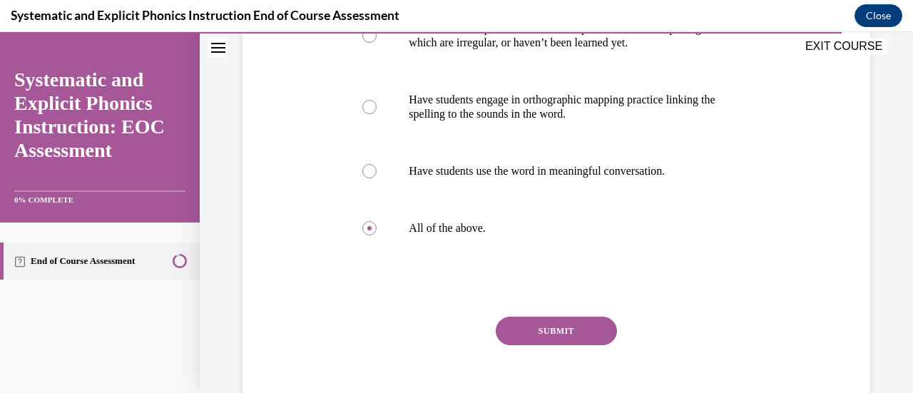
scroll to position [364, 0]
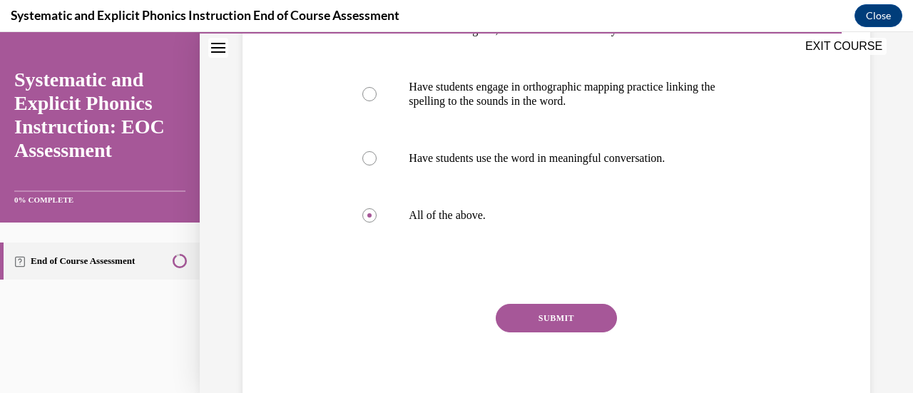
click at [594, 317] on button "SUBMIT" at bounding box center [556, 318] width 121 height 29
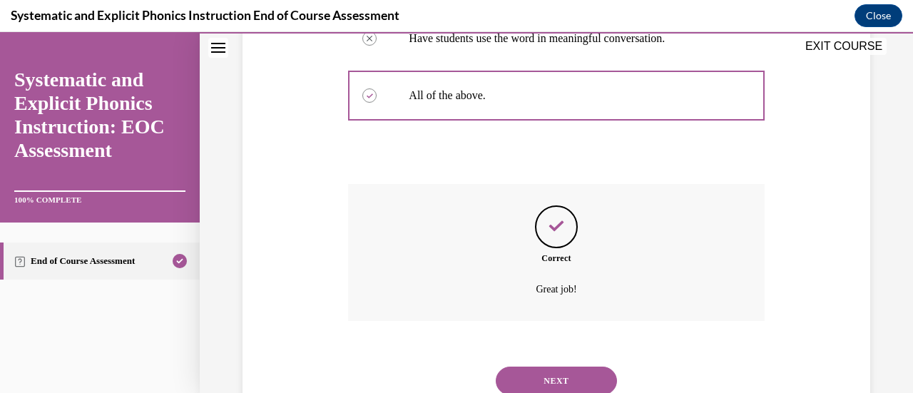
scroll to position [535, 0]
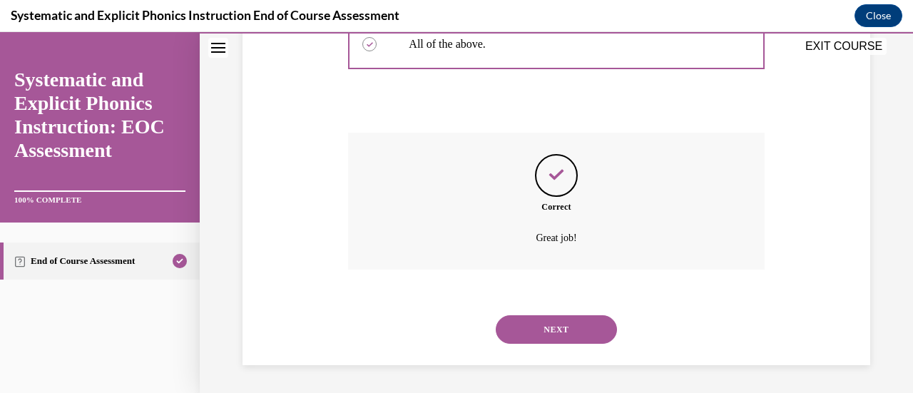
click at [570, 327] on button "NEXT" at bounding box center [556, 329] width 121 height 29
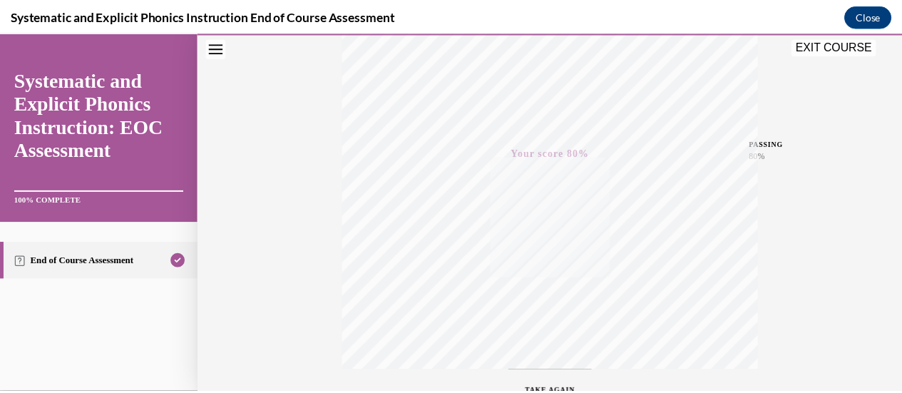
scroll to position [210, 0]
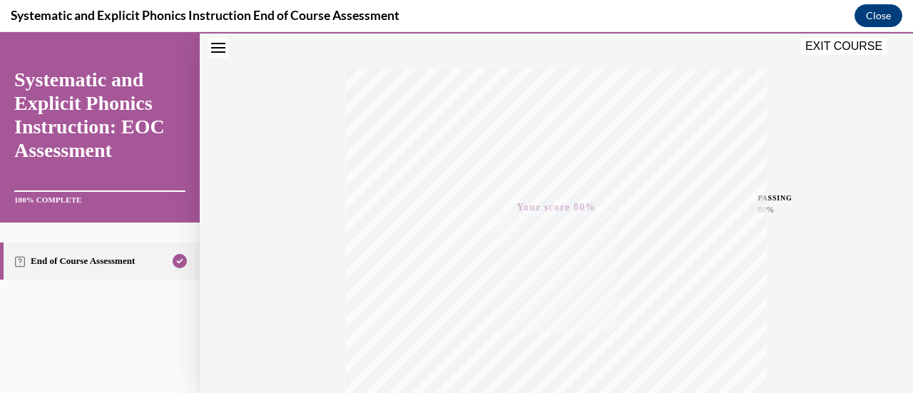
click at [822, 43] on button "EXIT COURSE" at bounding box center [844, 46] width 86 height 17
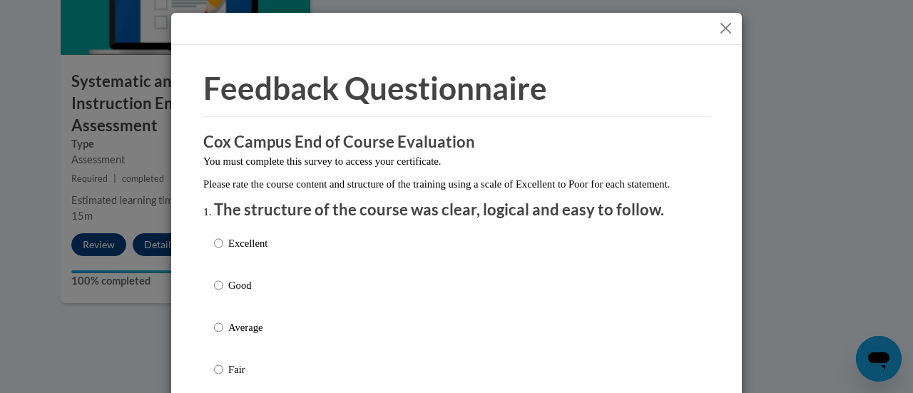
click at [720, 28] on button "Close" at bounding box center [726, 28] width 18 height 18
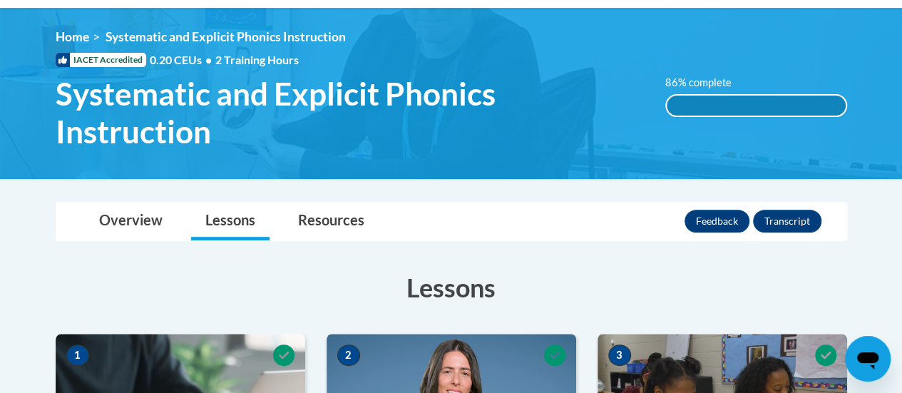
scroll to position [160, 0]
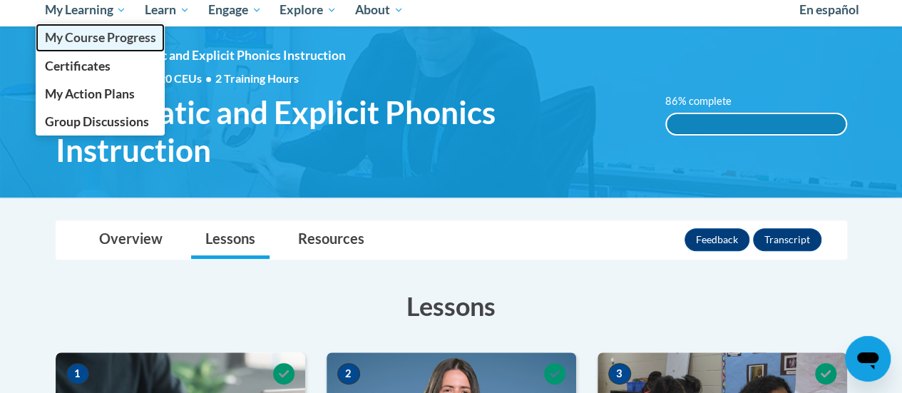
click at [94, 42] on span "My Course Progress" at bounding box center [99, 37] width 111 height 15
